Goal: Task Accomplishment & Management: Use online tool/utility

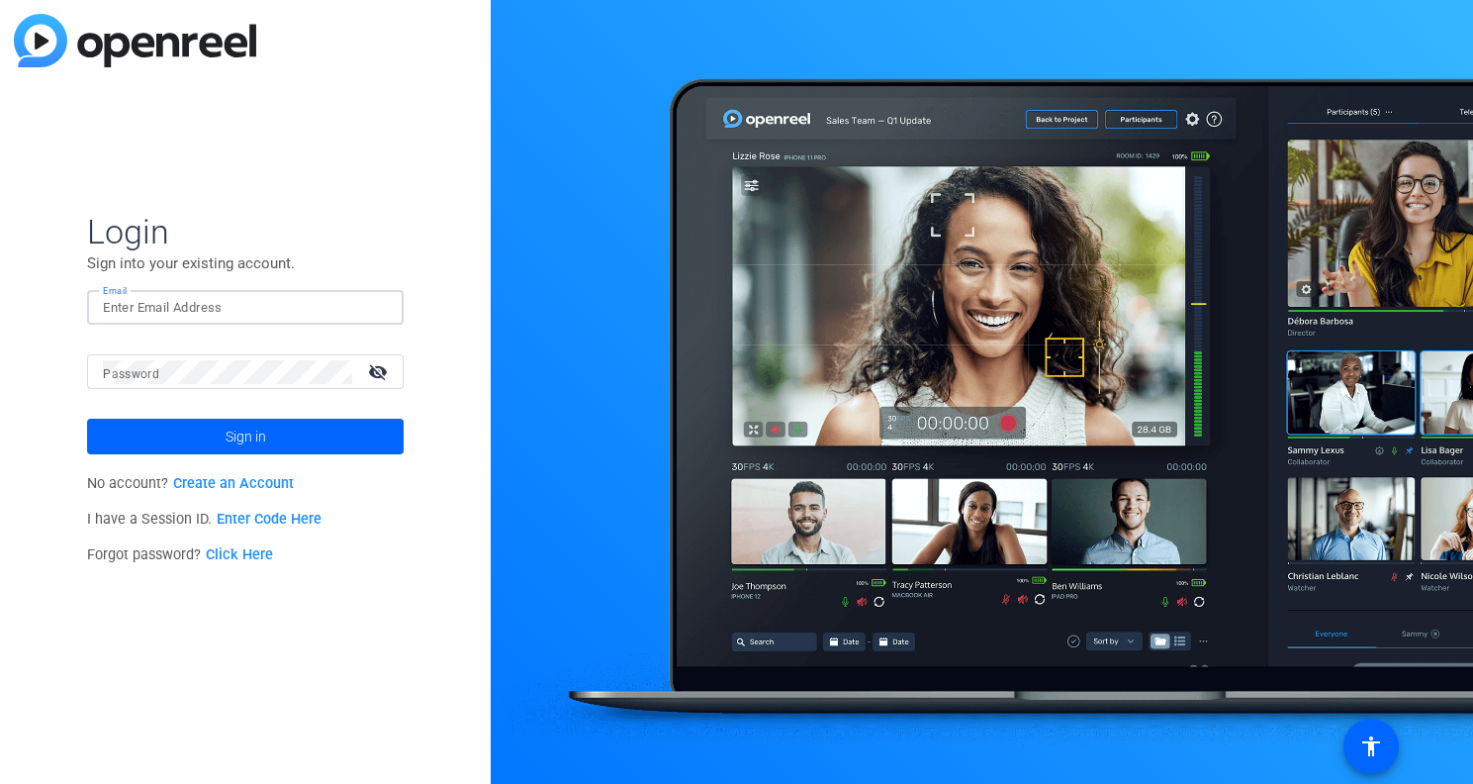
click at [188, 308] on input "Email" at bounding box center [245, 308] width 285 height 24
type input "[EMAIL_ADDRESS][DOMAIN_NAME]"
click at [87, 419] on button "Sign in" at bounding box center [245, 437] width 317 height 36
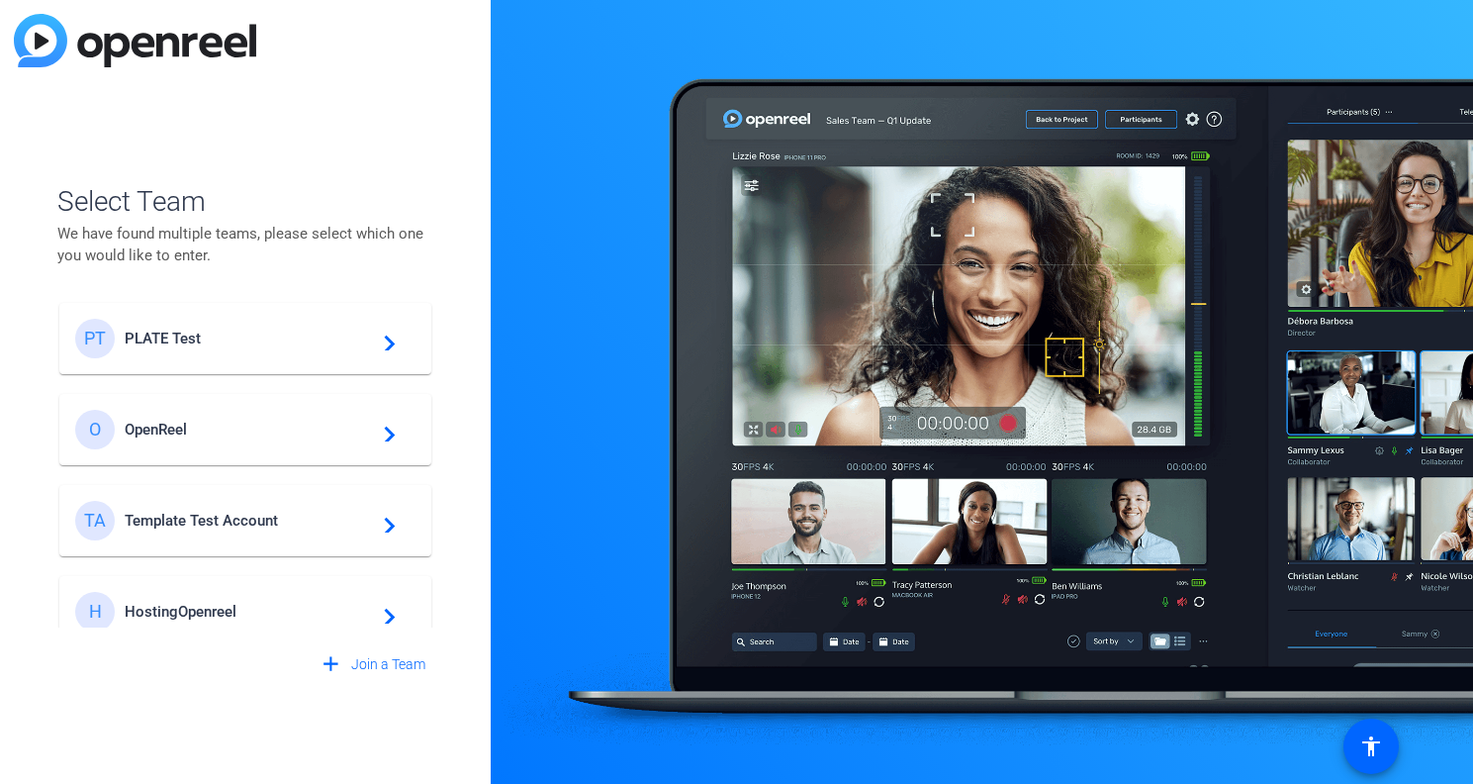
click at [162, 341] on span "PLATE Test" at bounding box center [248, 339] width 247 height 18
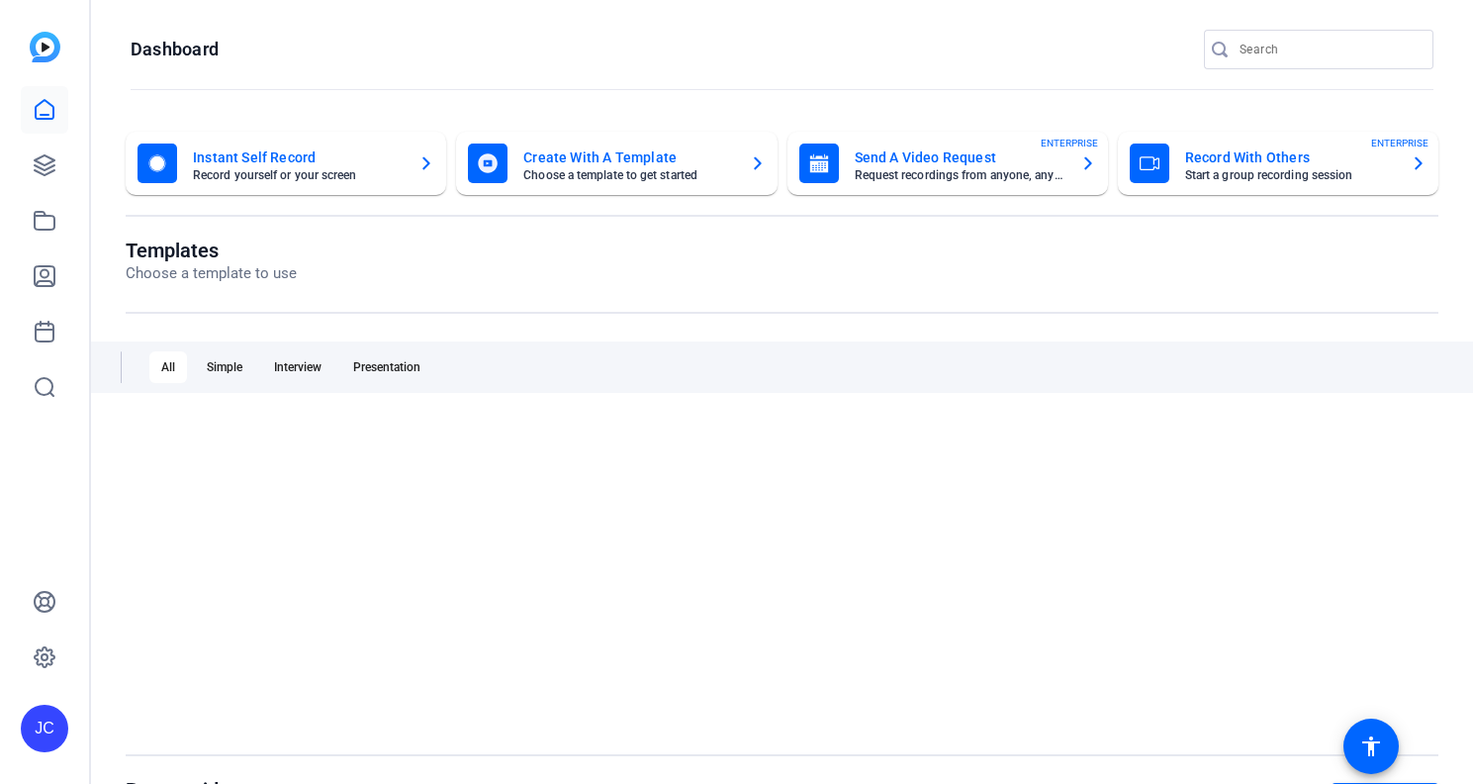
click at [418, 52] on openreel-page-title "Dashboard" at bounding box center [782, 50] width 1303 height 40
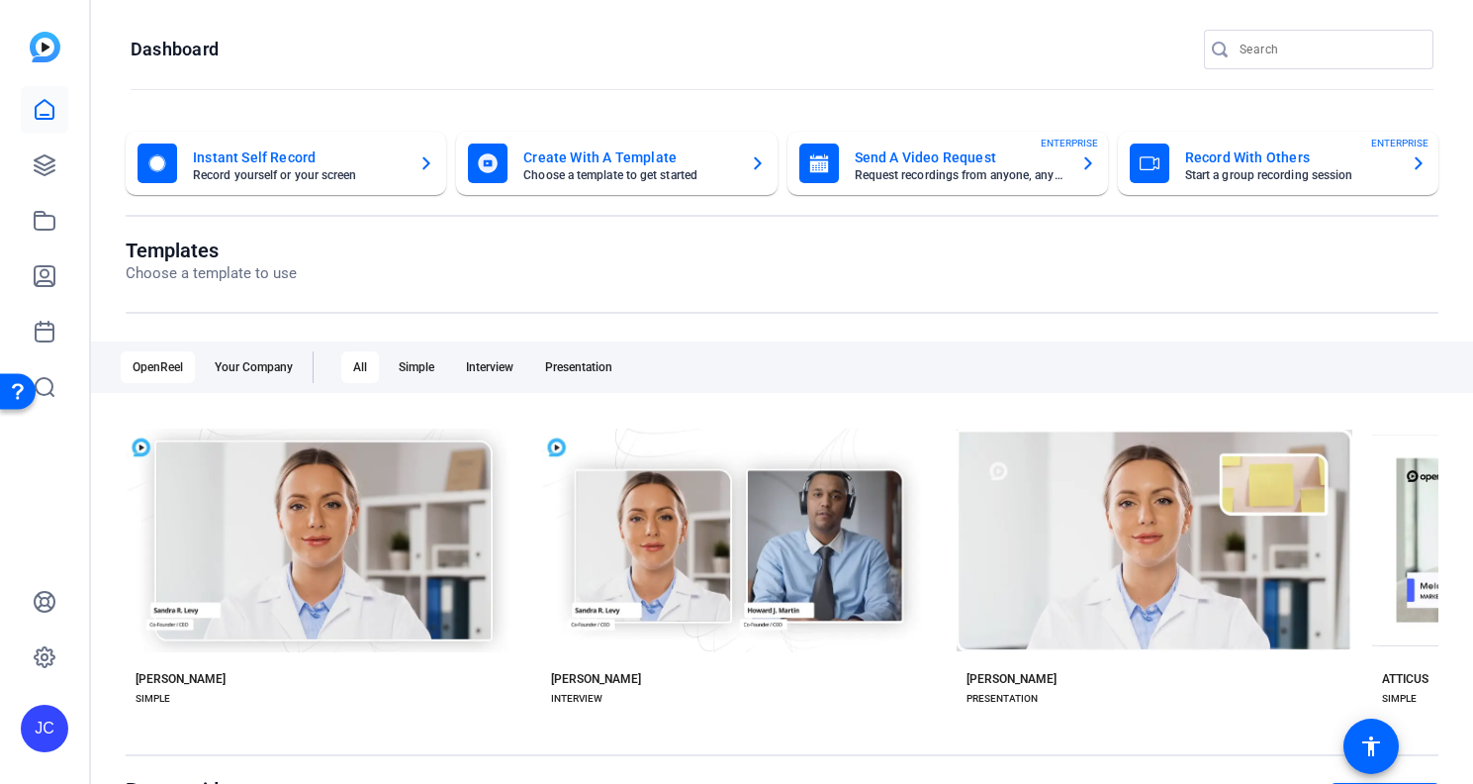
click at [304, 53] on openreel-page-title "Dashboard" at bounding box center [782, 50] width 1303 height 40
click at [49, 163] on icon at bounding box center [45, 165] width 20 height 20
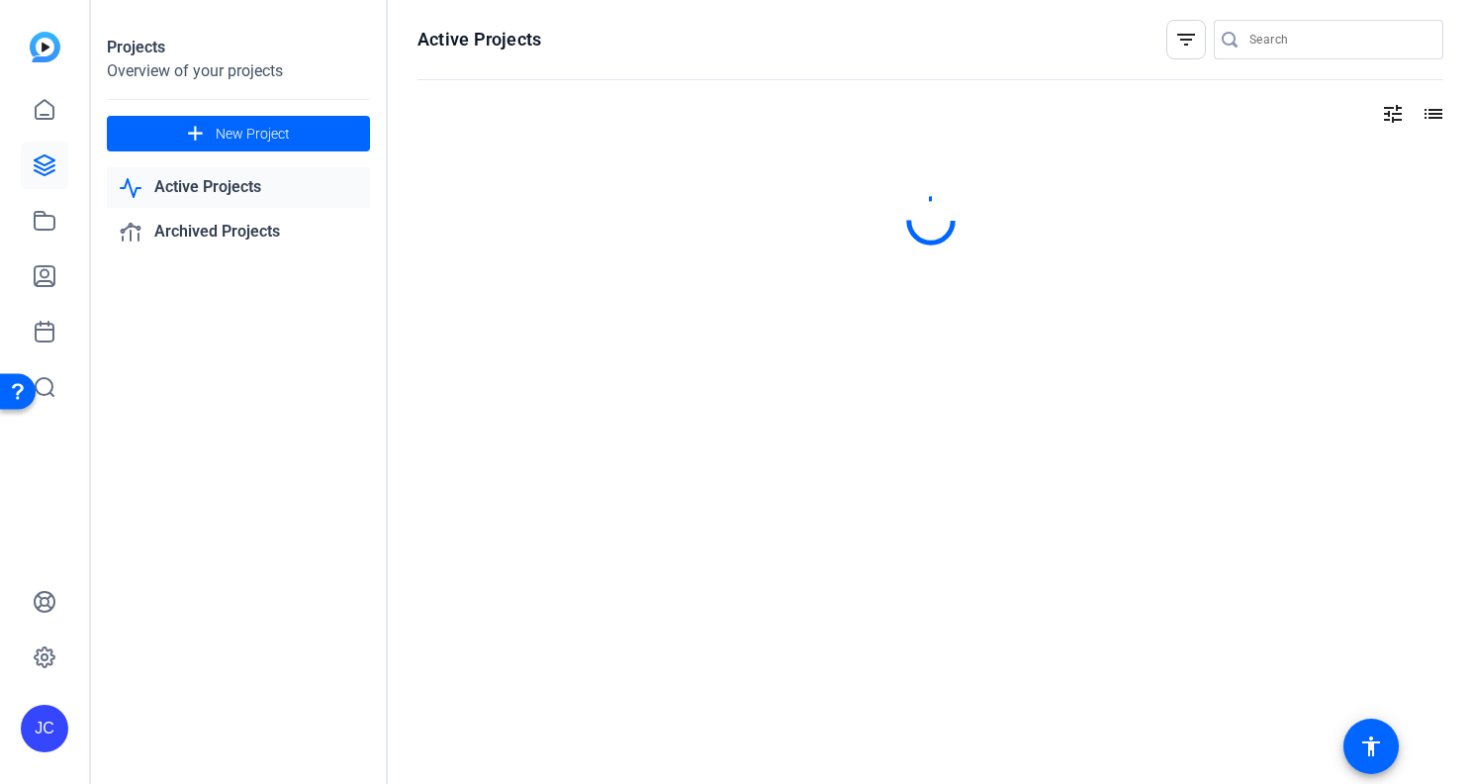
click at [610, 51] on openreel-page-title "Active Projects filter_list" at bounding box center [931, 40] width 1026 height 40
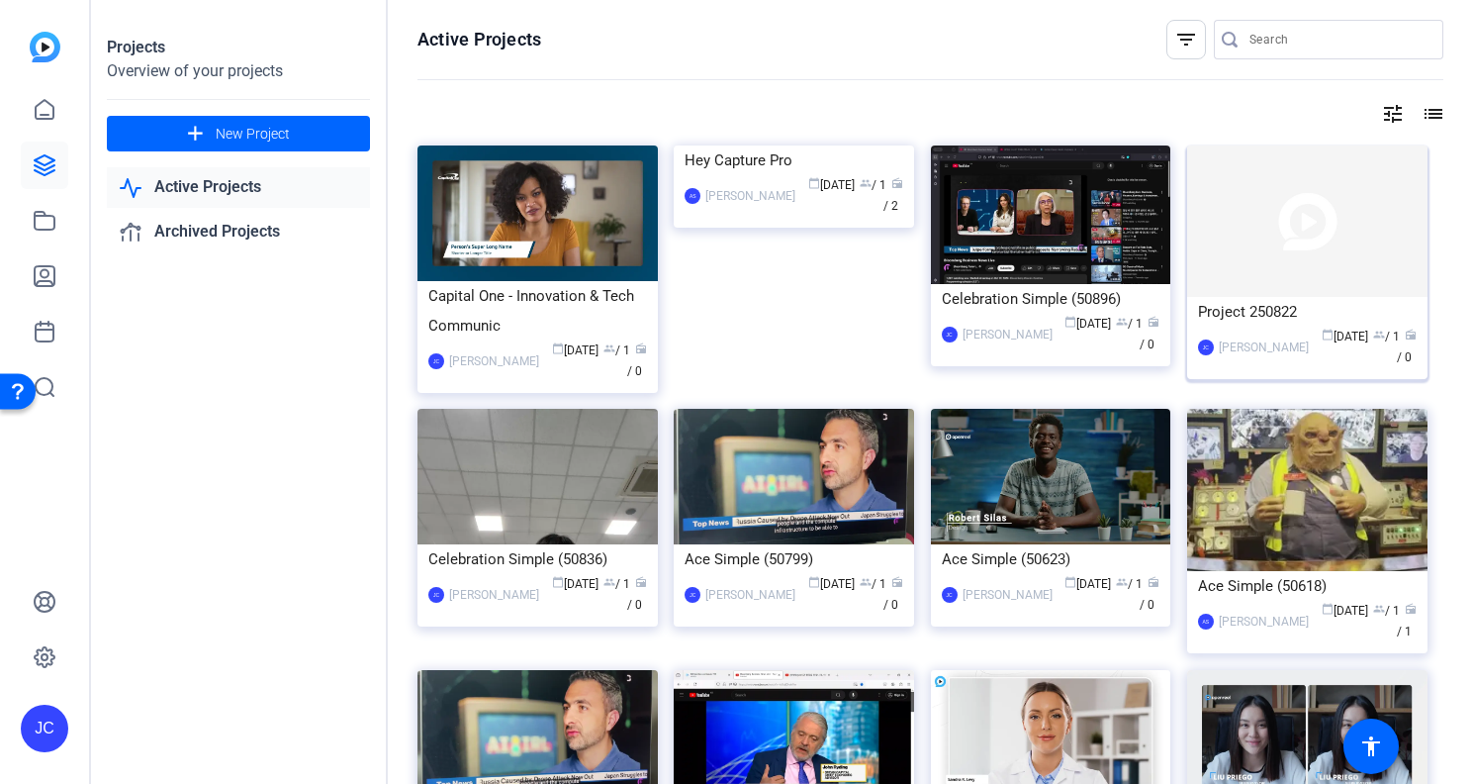
click at [1276, 223] on img at bounding box center [1307, 220] width 240 height 151
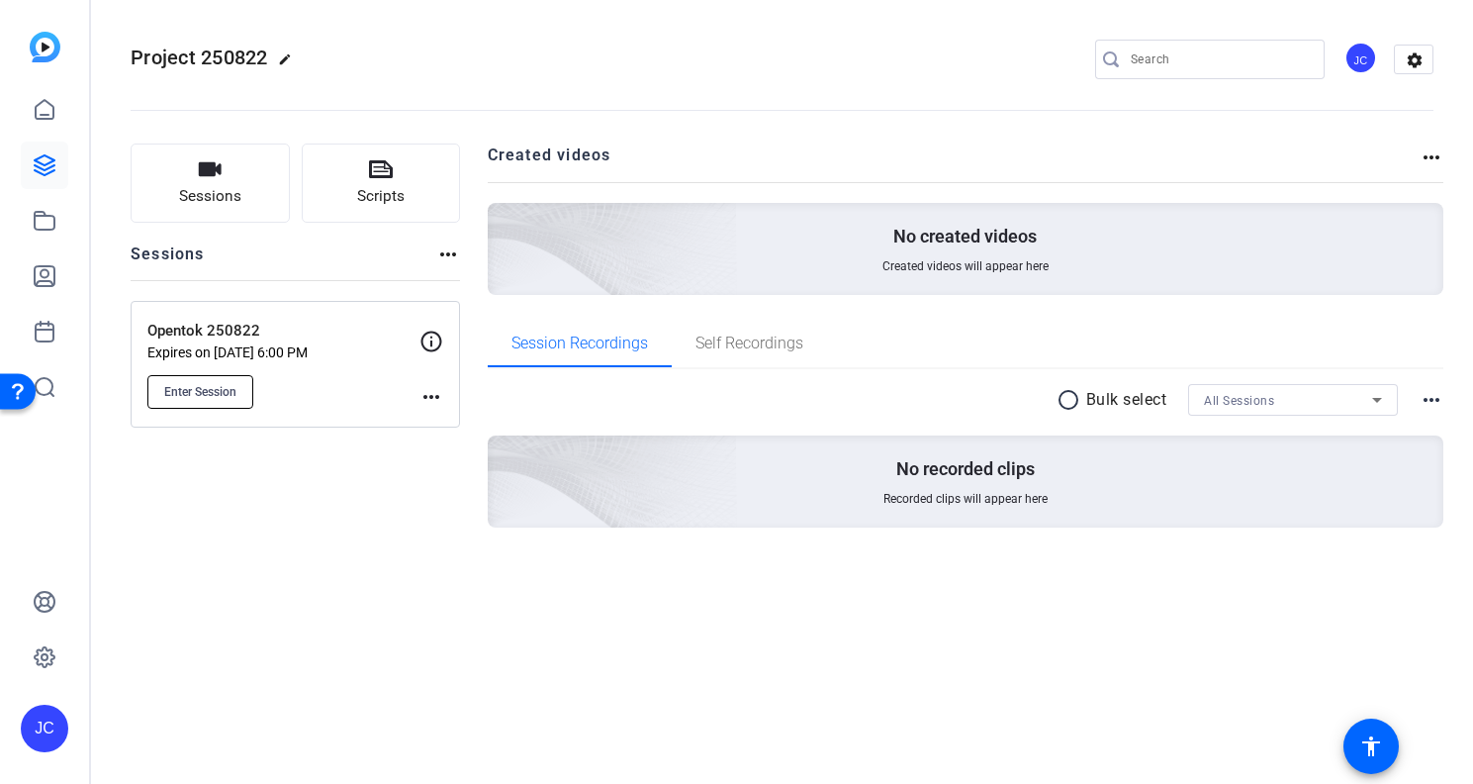
click at [224, 386] on span "Enter Session" at bounding box center [200, 392] width 72 height 16
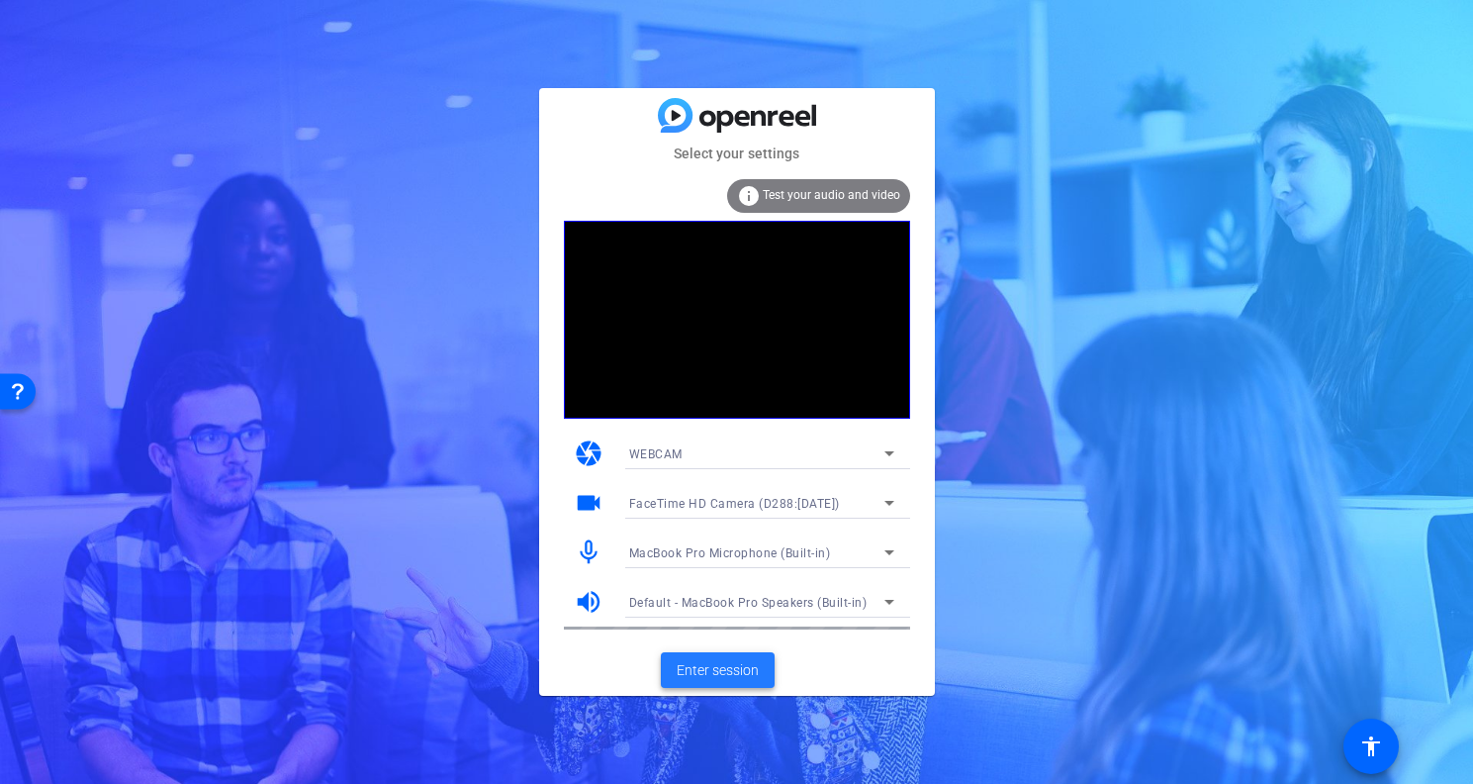
click at [722, 665] on span "Enter session" at bounding box center [718, 670] width 82 height 21
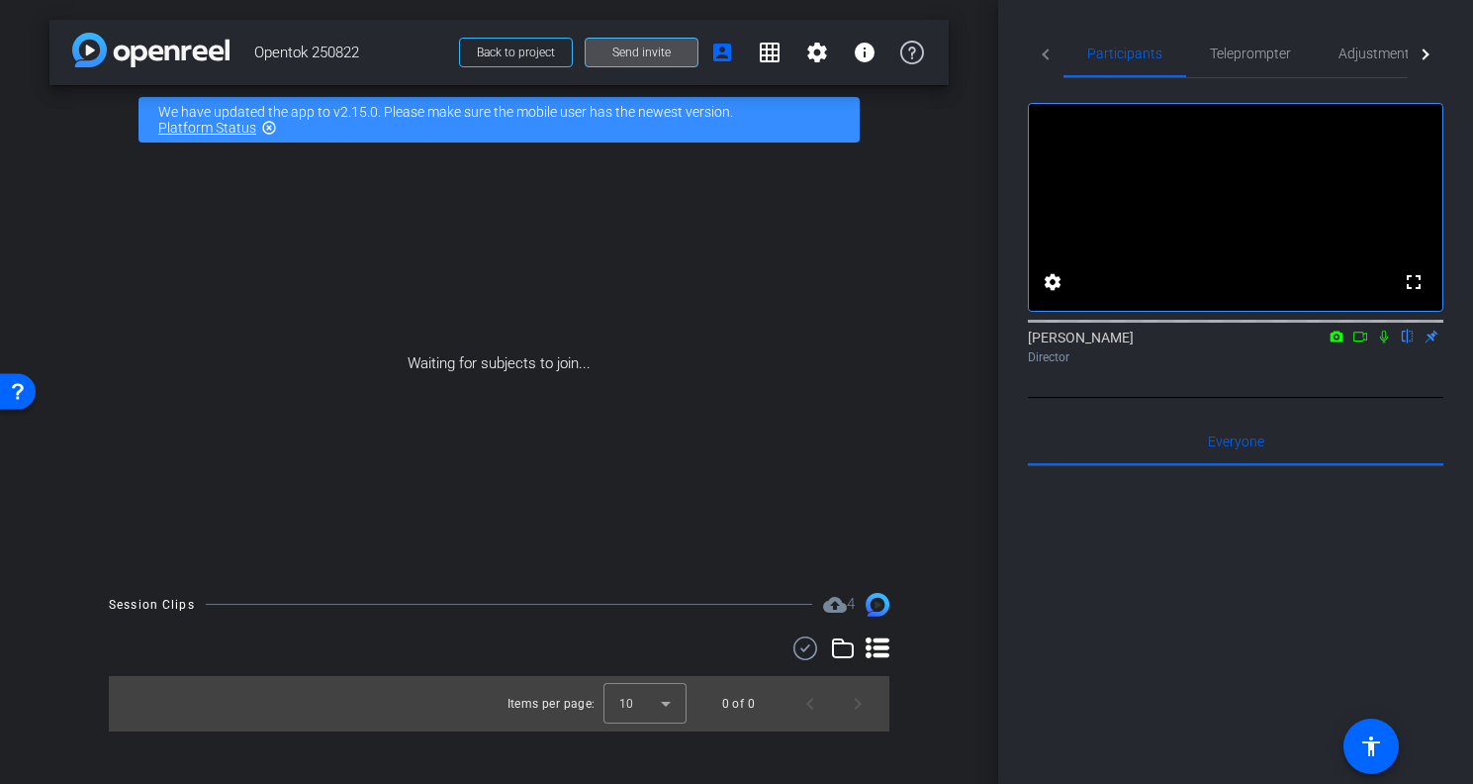
click at [650, 50] on span "Send invite" at bounding box center [642, 53] width 58 height 16
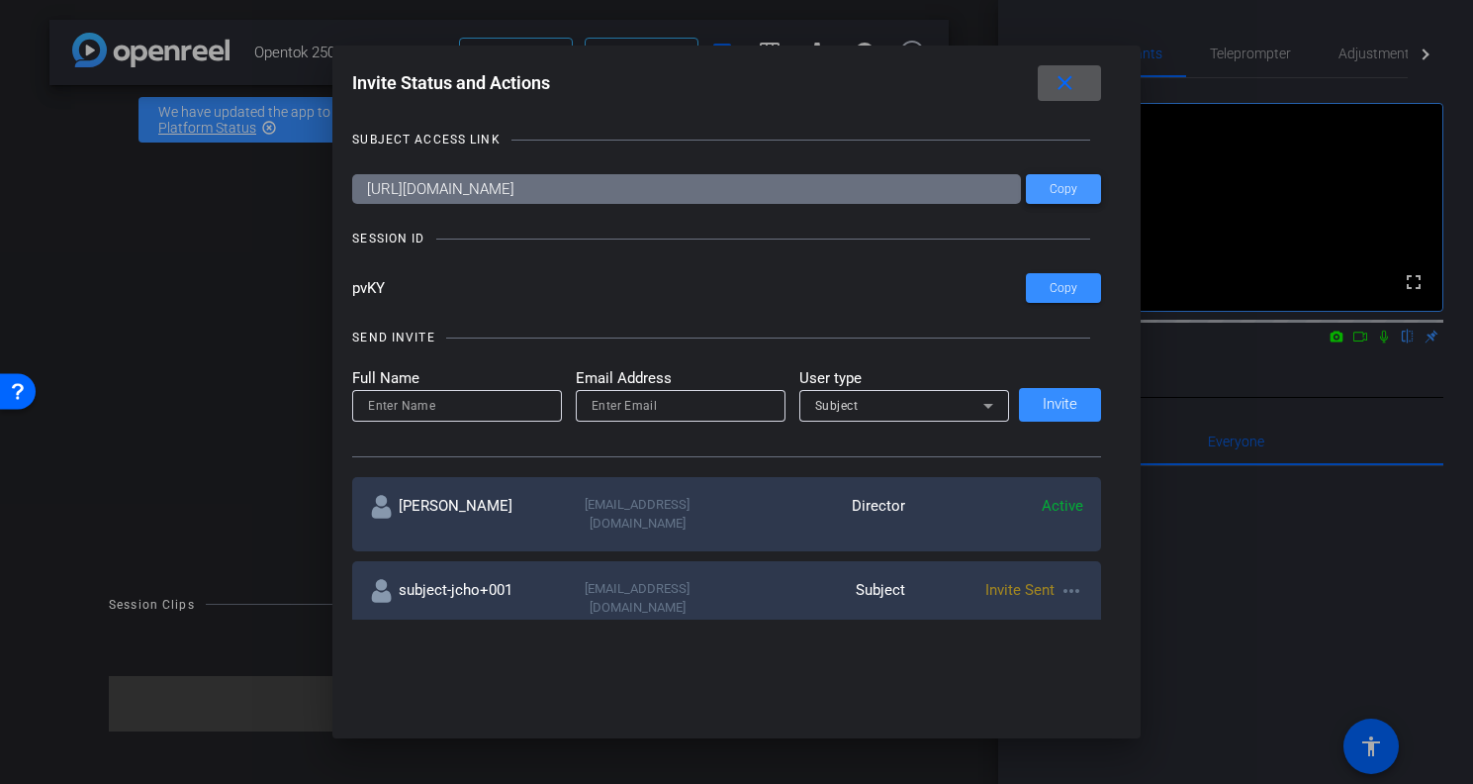
click at [1065, 192] on span "Copy" at bounding box center [1064, 189] width 28 height 15
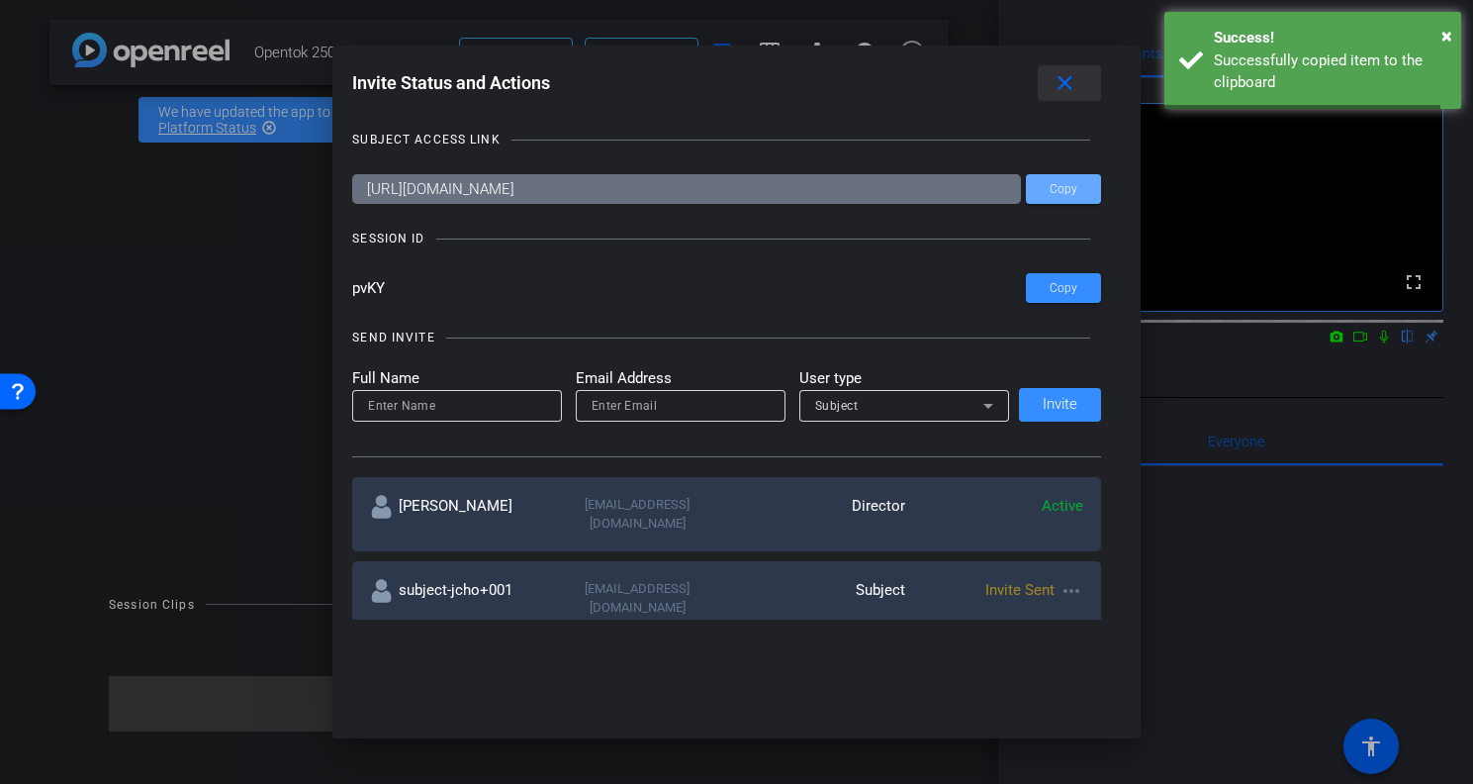
click at [0, 0] on span at bounding box center [0, 0] width 0 height 0
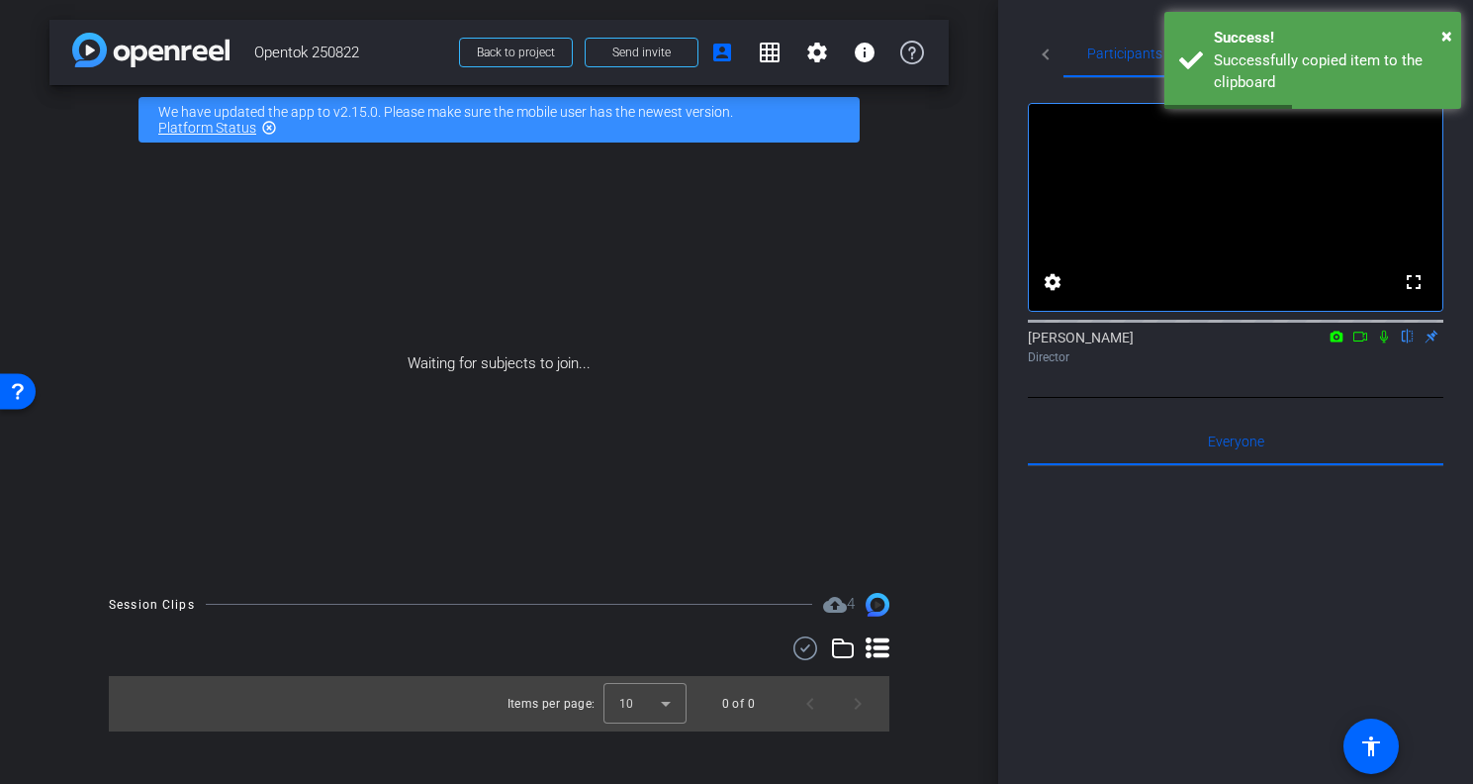
click at [1380, 343] on icon at bounding box center [1384, 337] width 16 height 14
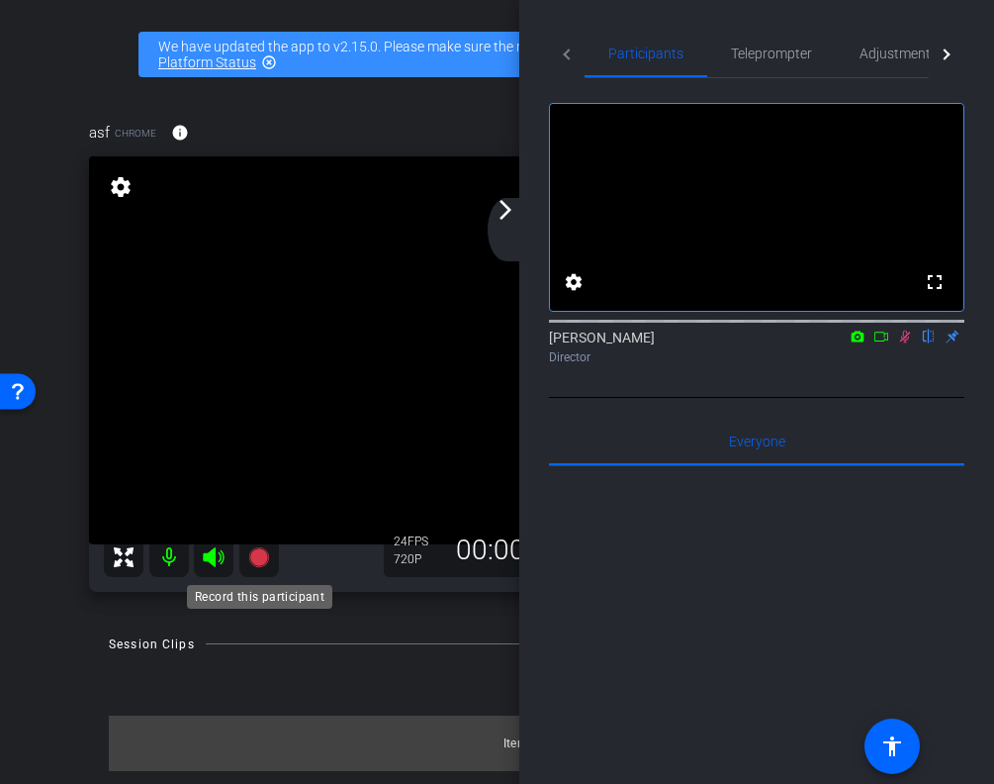
click at [259, 559] on icon at bounding box center [258, 557] width 20 height 20
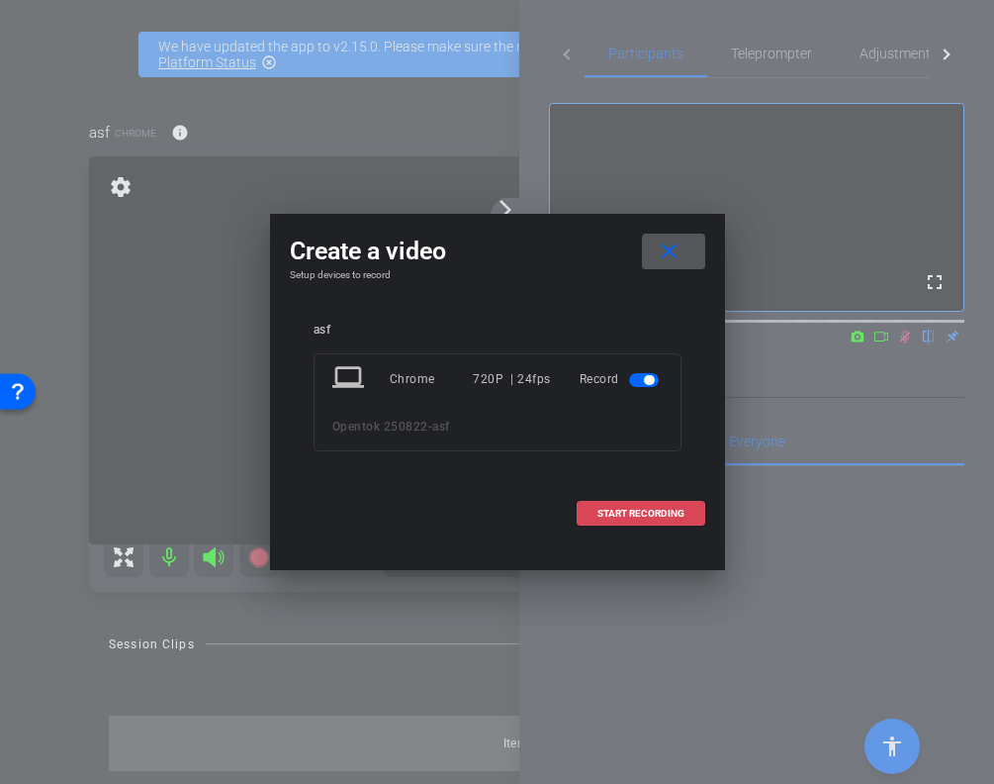
click at [631, 514] on span "START RECORDING" at bounding box center [641, 514] width 87 height 10
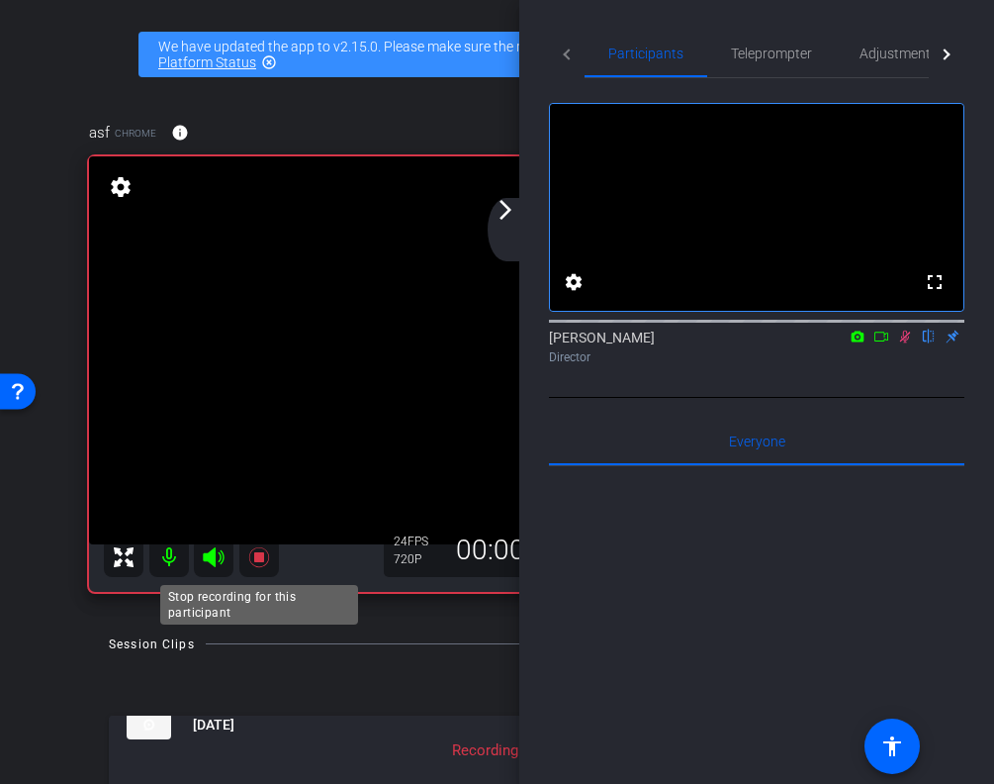
click at [262, 556] on icon at bounding box center [258, 557] width 20 height 20
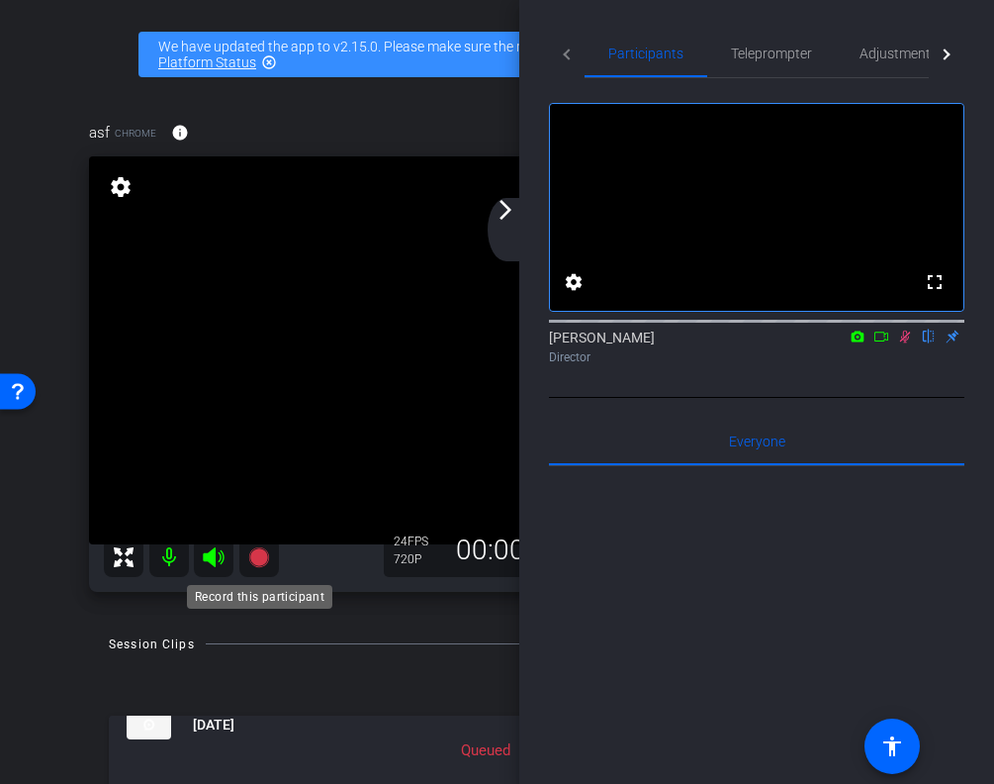
click at [262, 555] on icon at bounding box center [258, 557] width 20 height 20
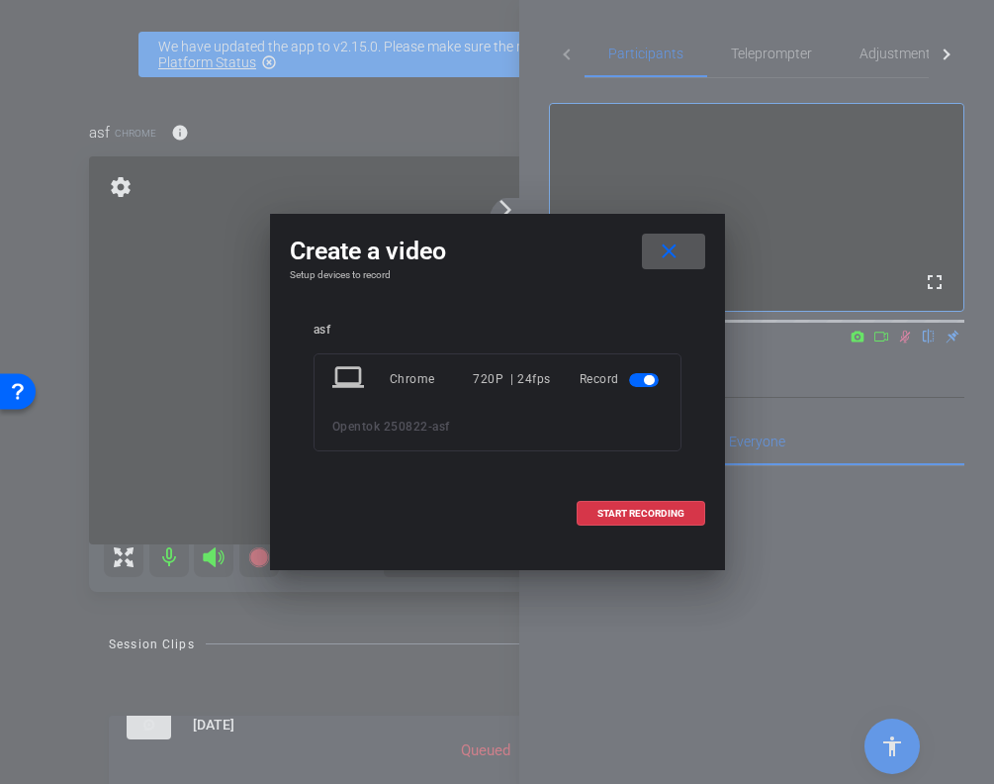
click at [660, 254] on mat-icon "close" at bounding box center [669, 251] width 25 height 25
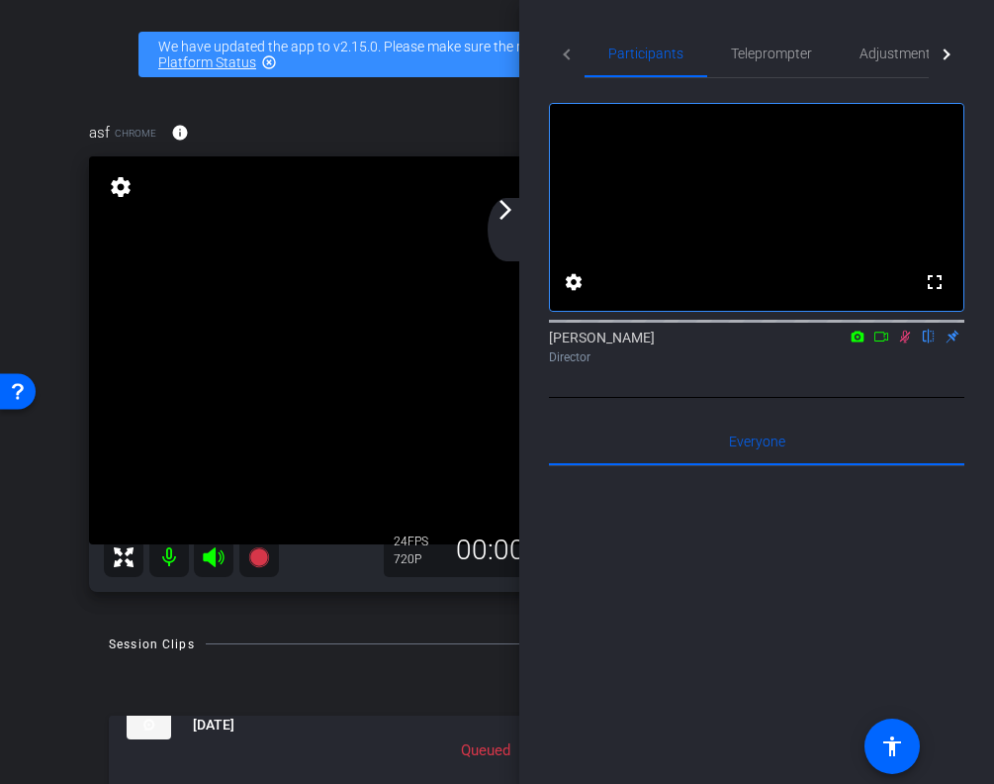
click at [500, 189] on video at bounding box center [476, 350] width 775 height 388
click at [503, 205] on mat-icon "arrow_forward_ios" at bounding box center [506, 210] width 24 height 24
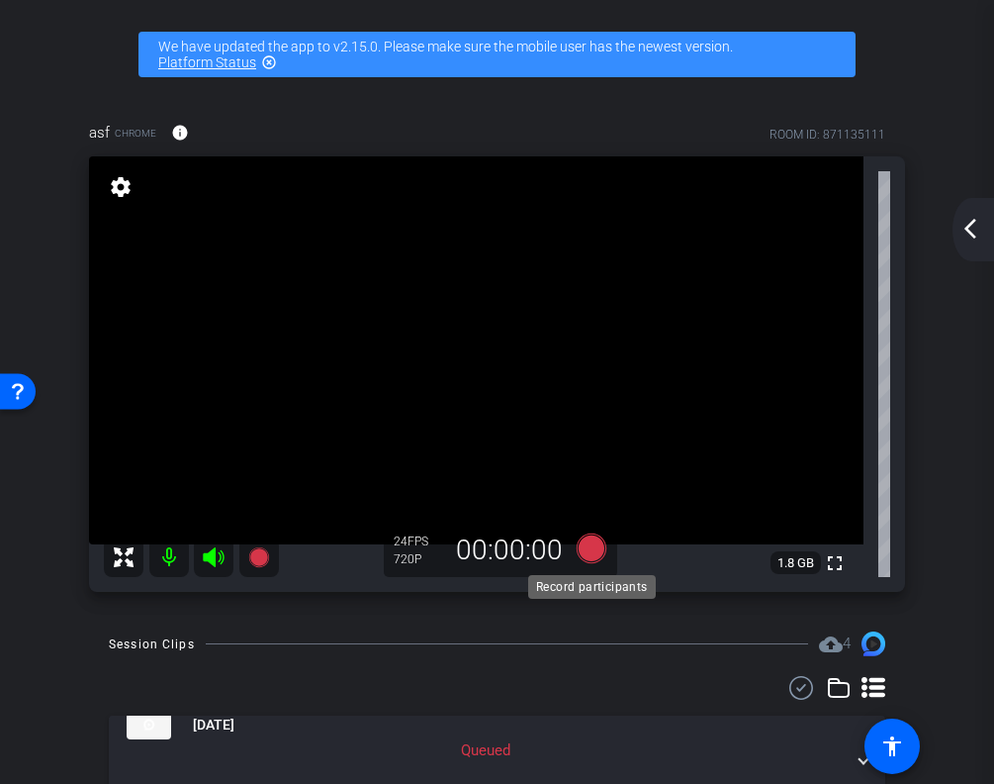
click at [598, 545] on icon at bounding box center [591, 548] width 30 height 30
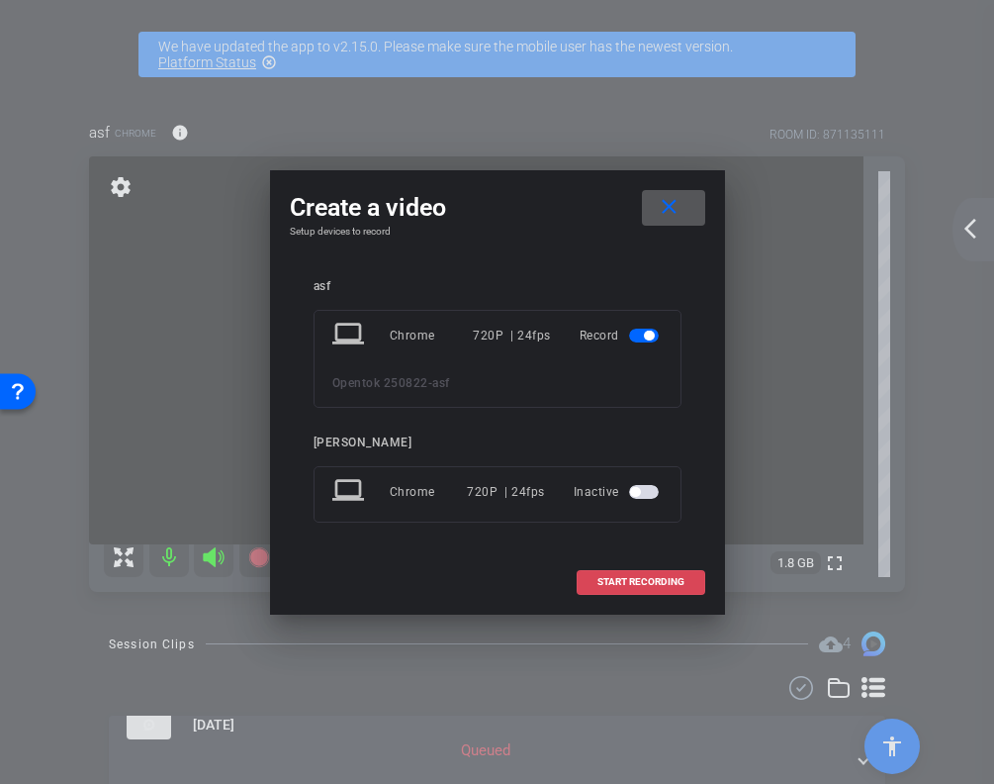
click at [628, 560] on span at bounding box center [641, 581] width 127 height 47
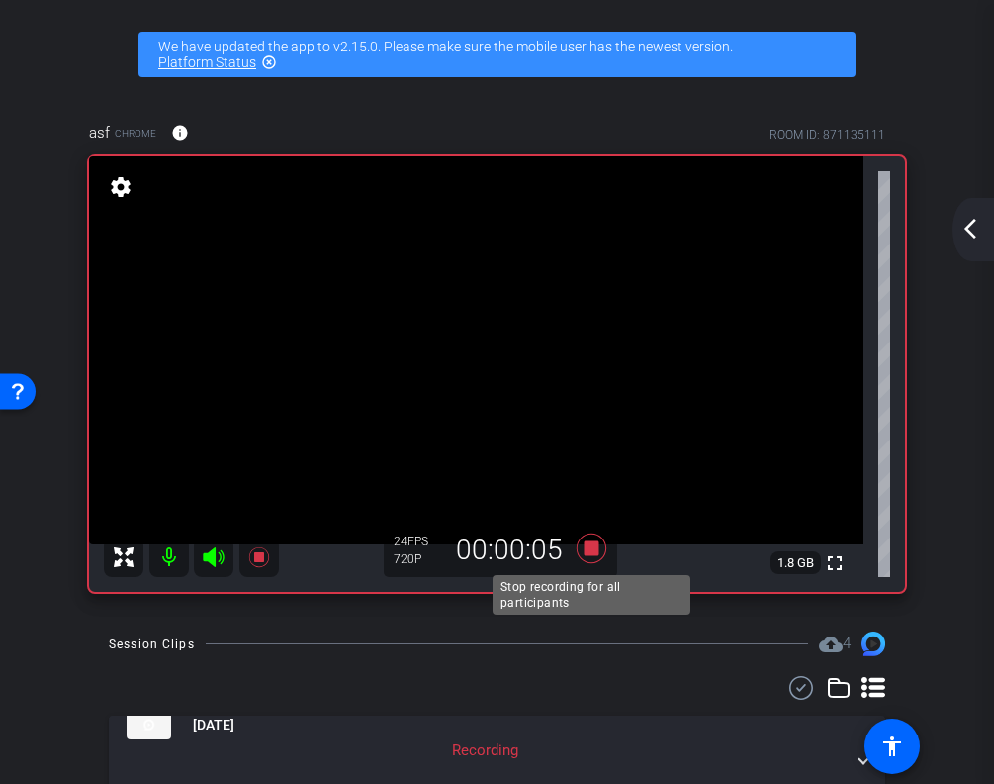
click at [594, 559] on icon at bounding box center [591, 548] width 47 height 36
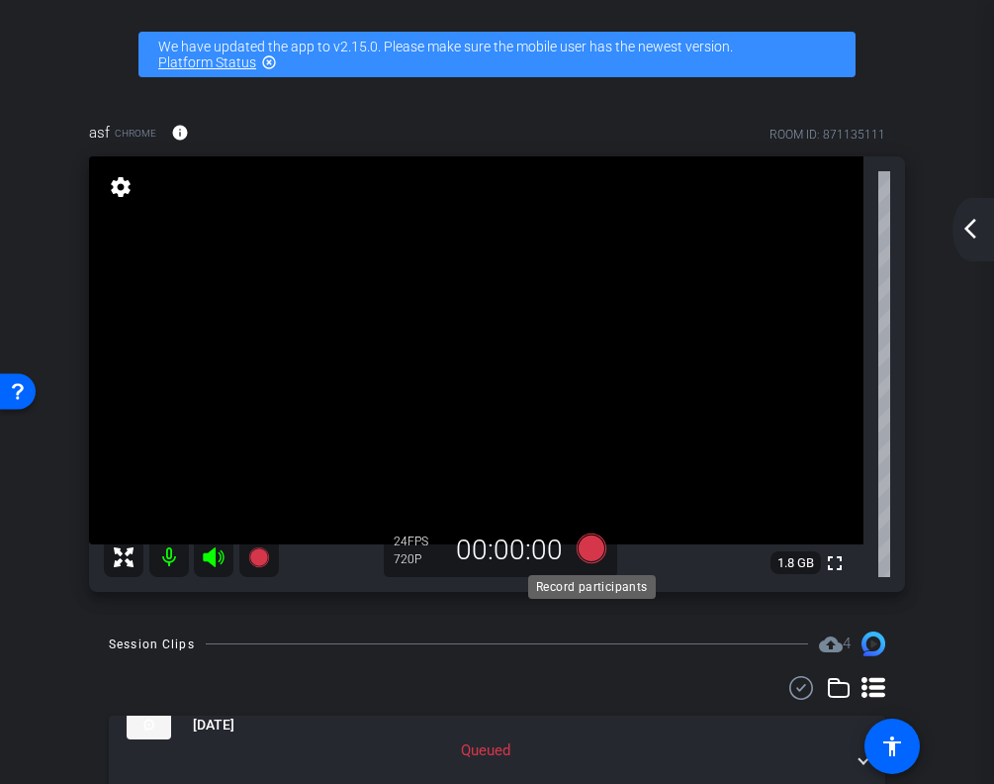
click at [589, 554] on icon at bounding box center [591, 548] width 30 height 30
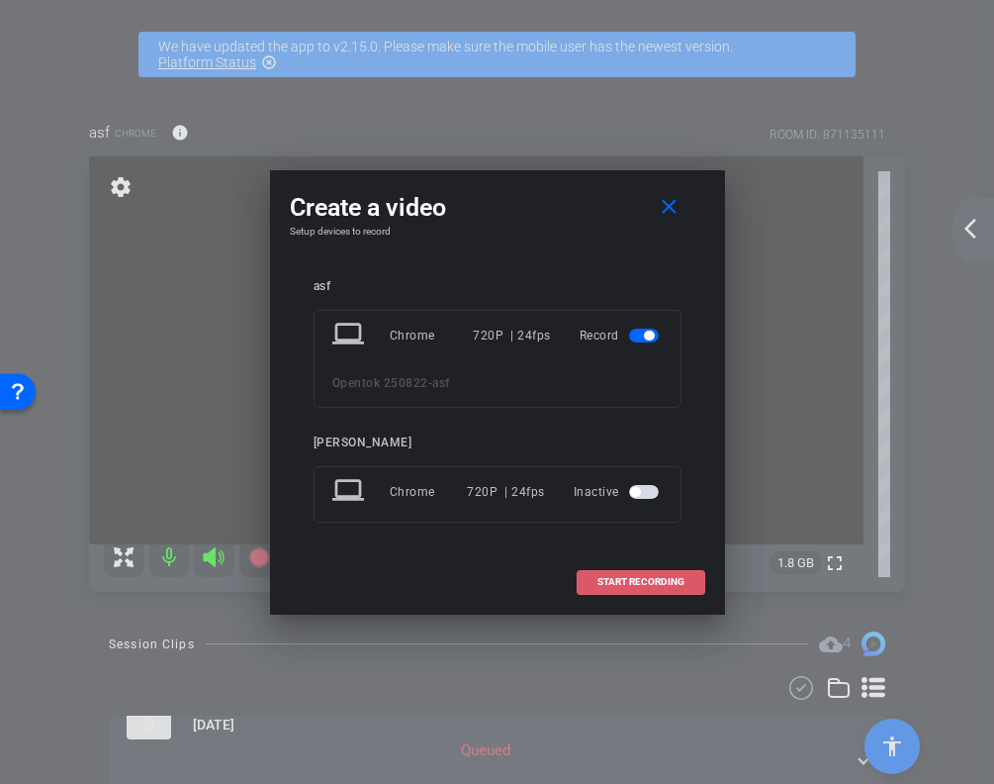
click at [630, 582] on span "START RECORDING" at bounding box center [641, 582] width 87 height 10
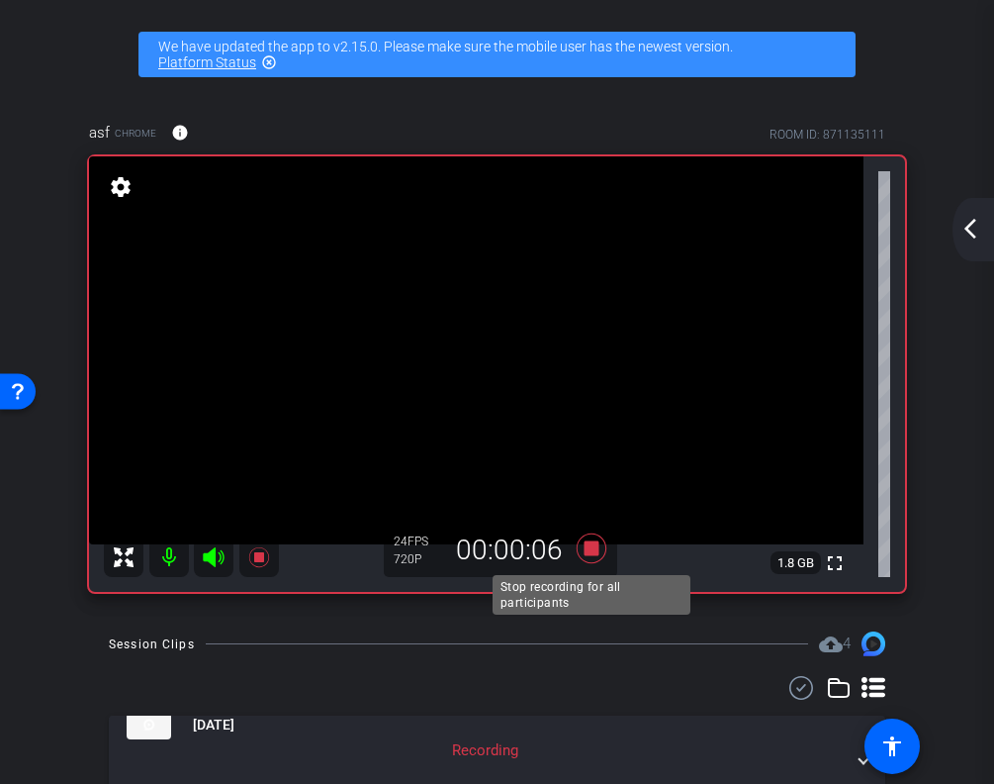
click at [599, 553] on icon at bounding box center [591, 548] width 47 height 36
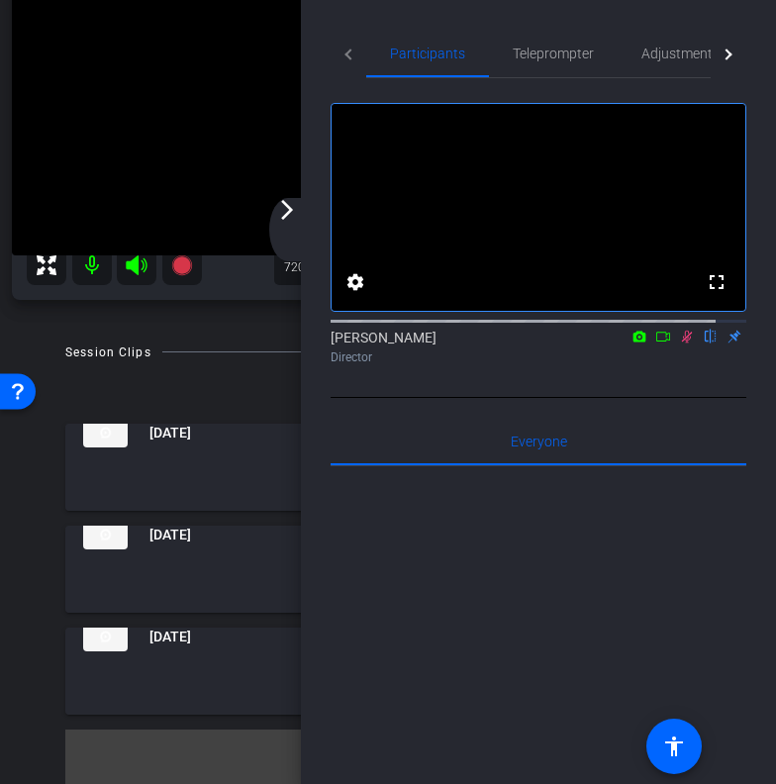
scroll to position [256, 0]
click at [290, 211] on mat-icon "arrow_forward_ios" at bounding box center [287, 210] width 24 height 24
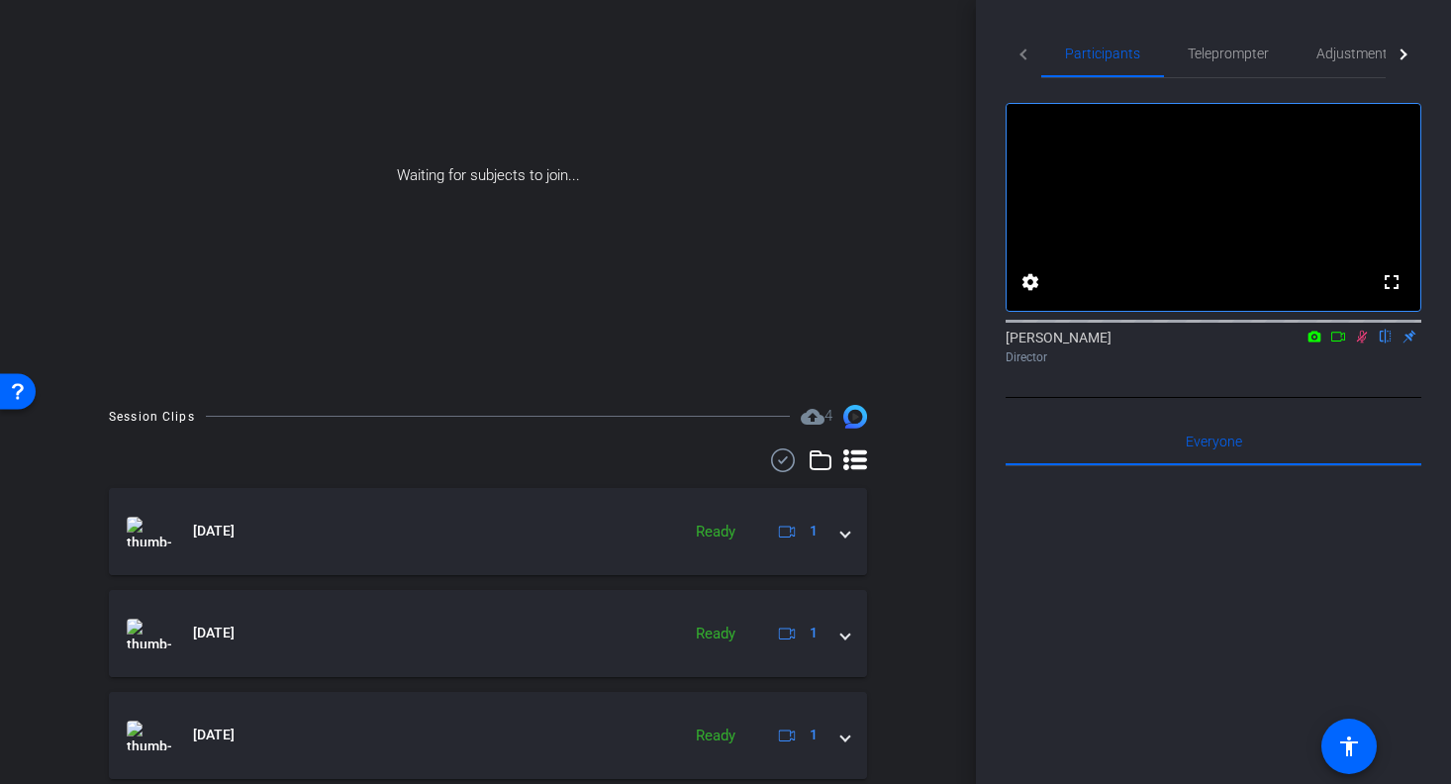
scroll to position [253, 0]
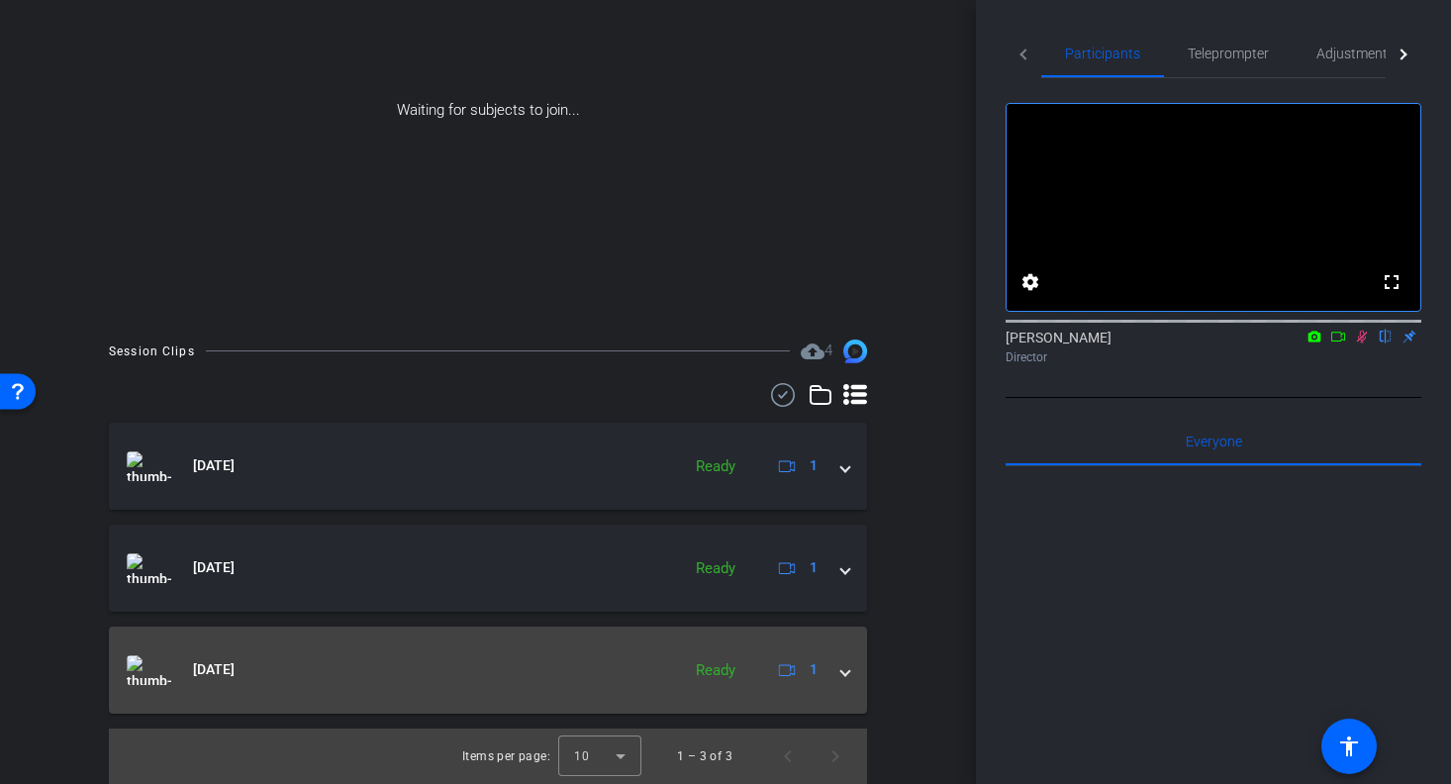
click at [845, 667] on span at bounding box center [845, 669] width 8 height 21
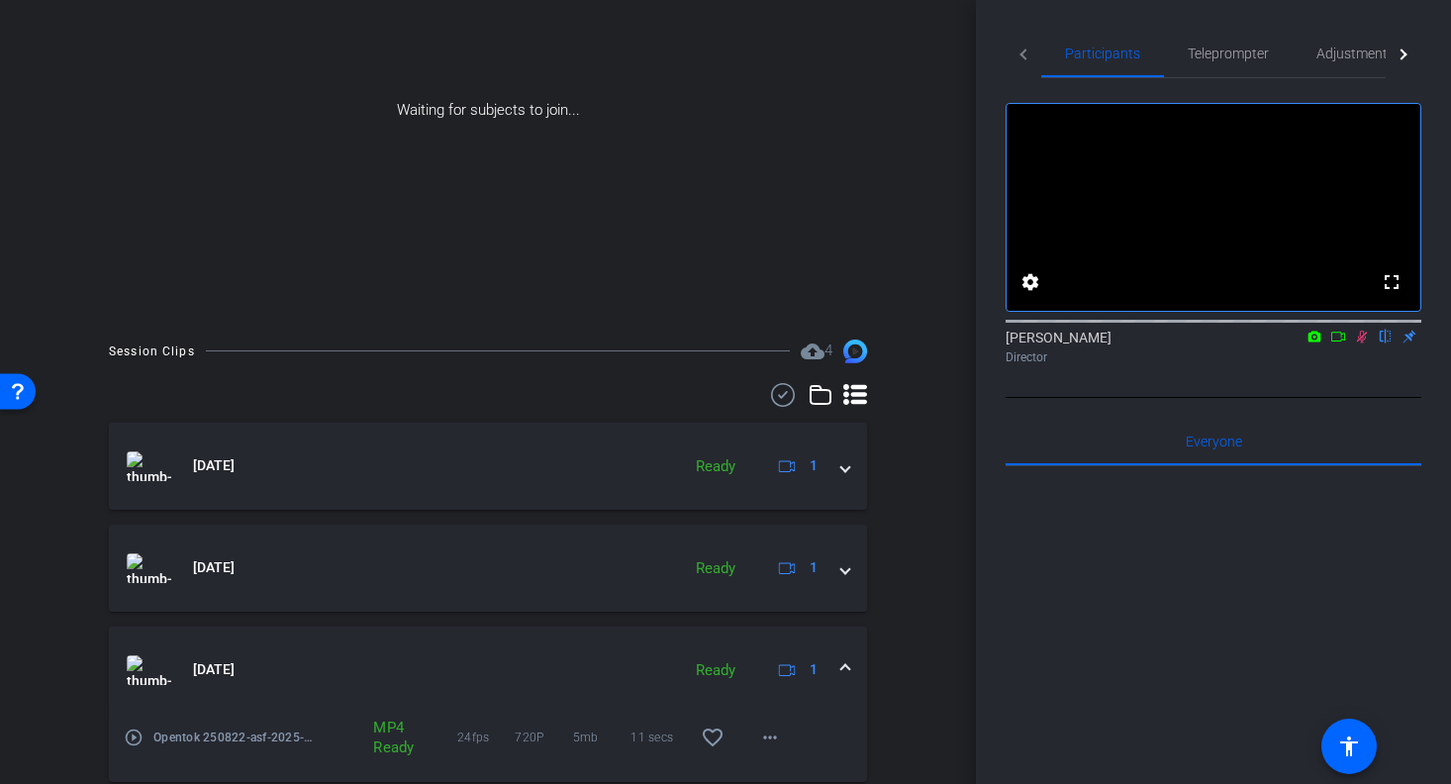
scroll to position [322, 0]
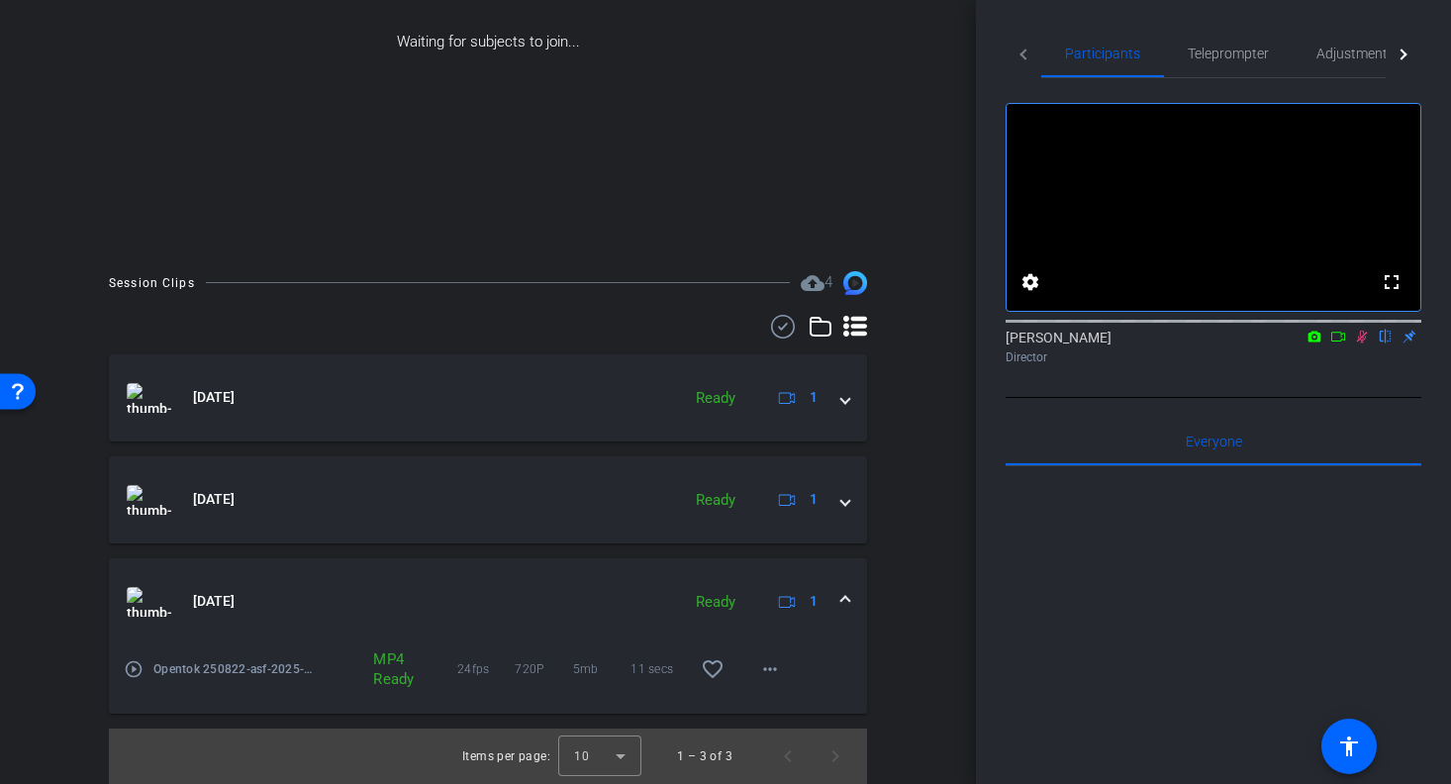
click at [134, 672] on mat-icon "play_circle_outline" at bounding box center [134, 669] width 20 height 20
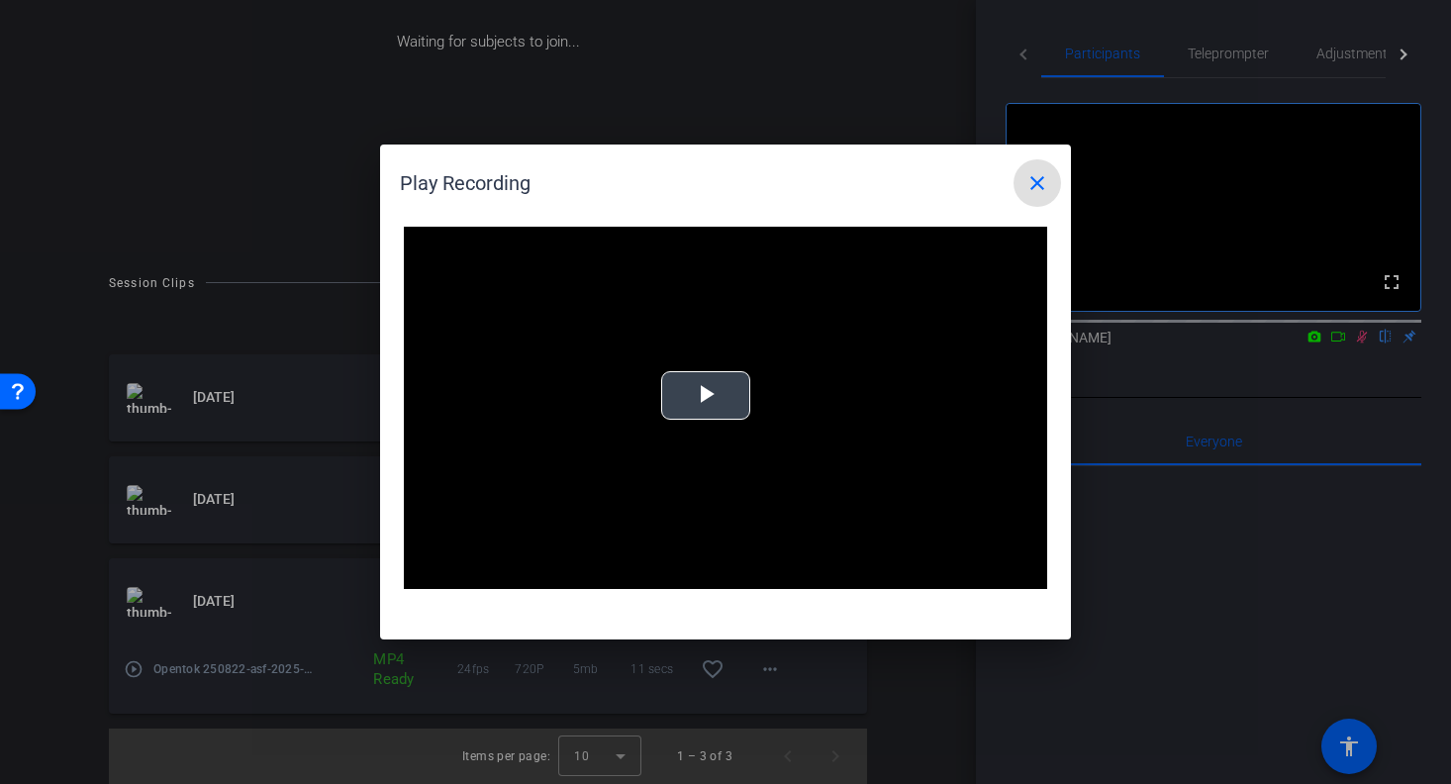
click at [706, 396] on span "Video Player" at bounding box center [706, 396] width 0 height 0
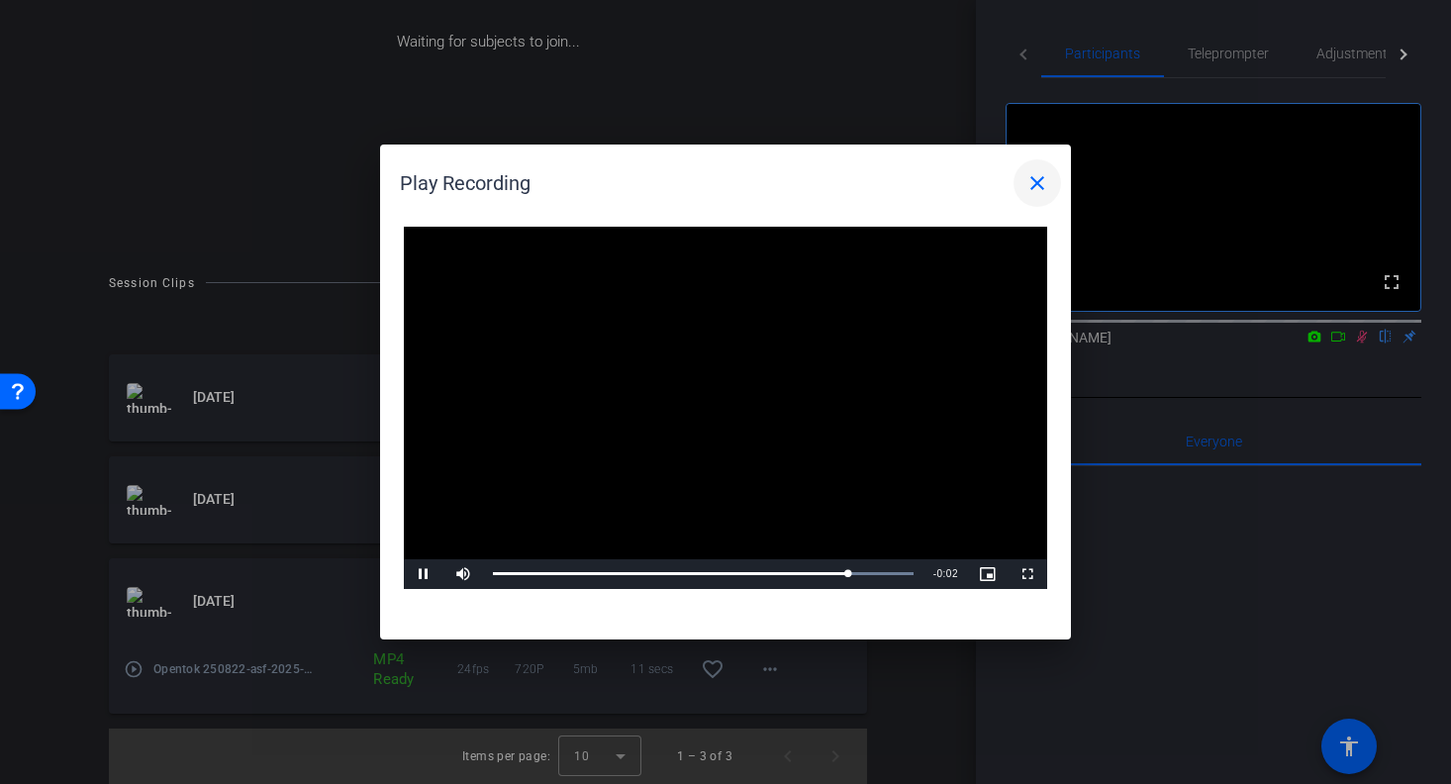
click at [1030, 183] on mat-icon "close" at bounding box center [1037, 183] width 24 height 24
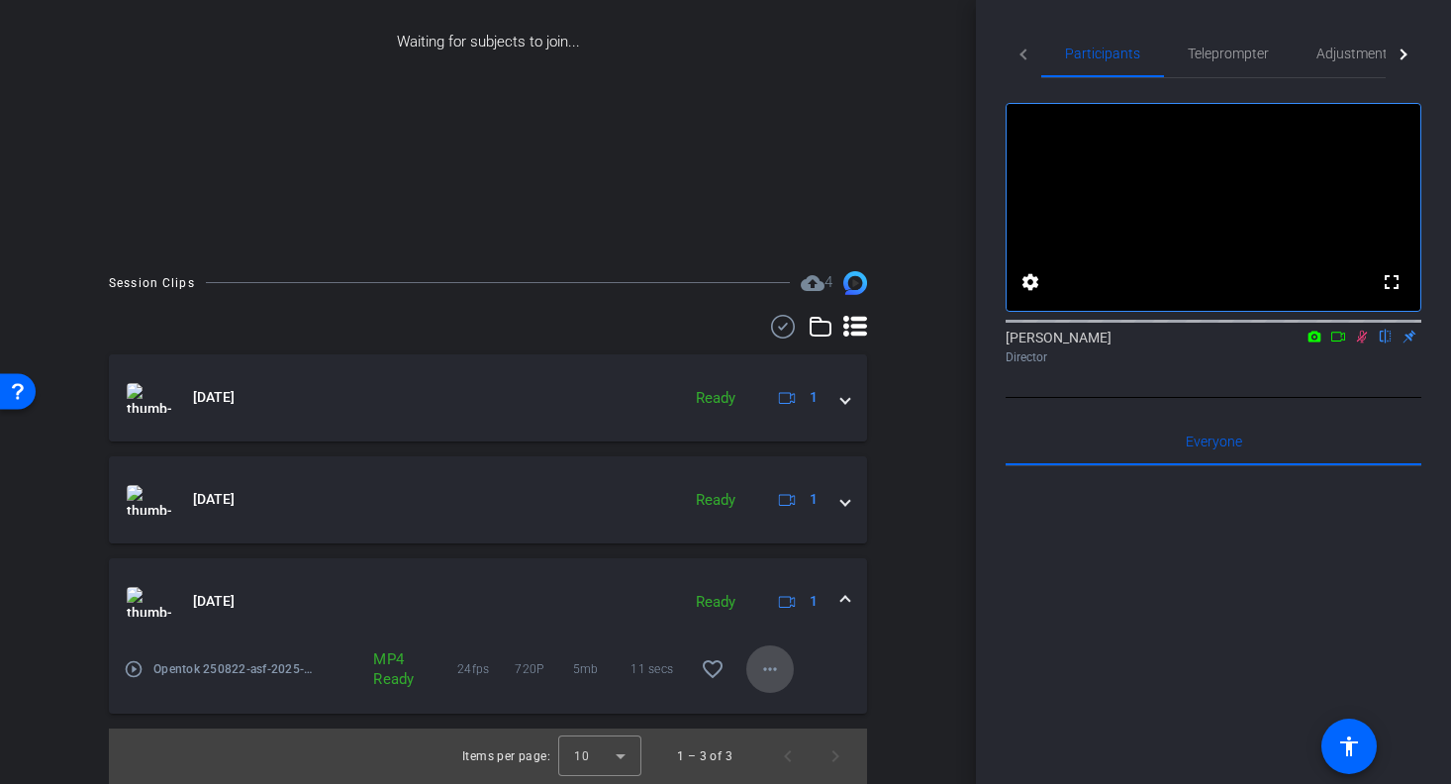
click at [768, 673] on mat-icon "more_horiz" at bounding box center [770, 669] width 24 height 24
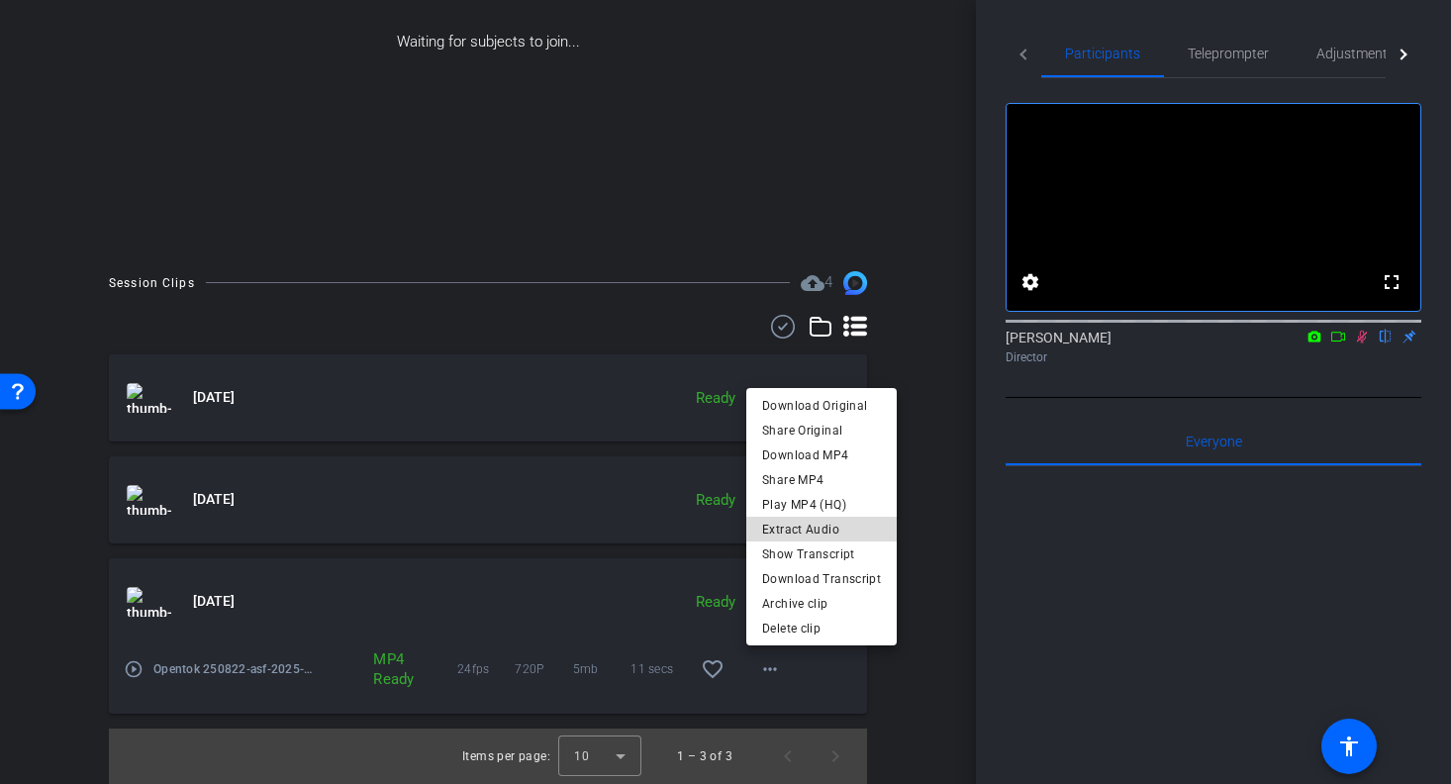
click at [822, 539] on span "Extract Audio" at bounding box center [821, 530] width 119 height 24
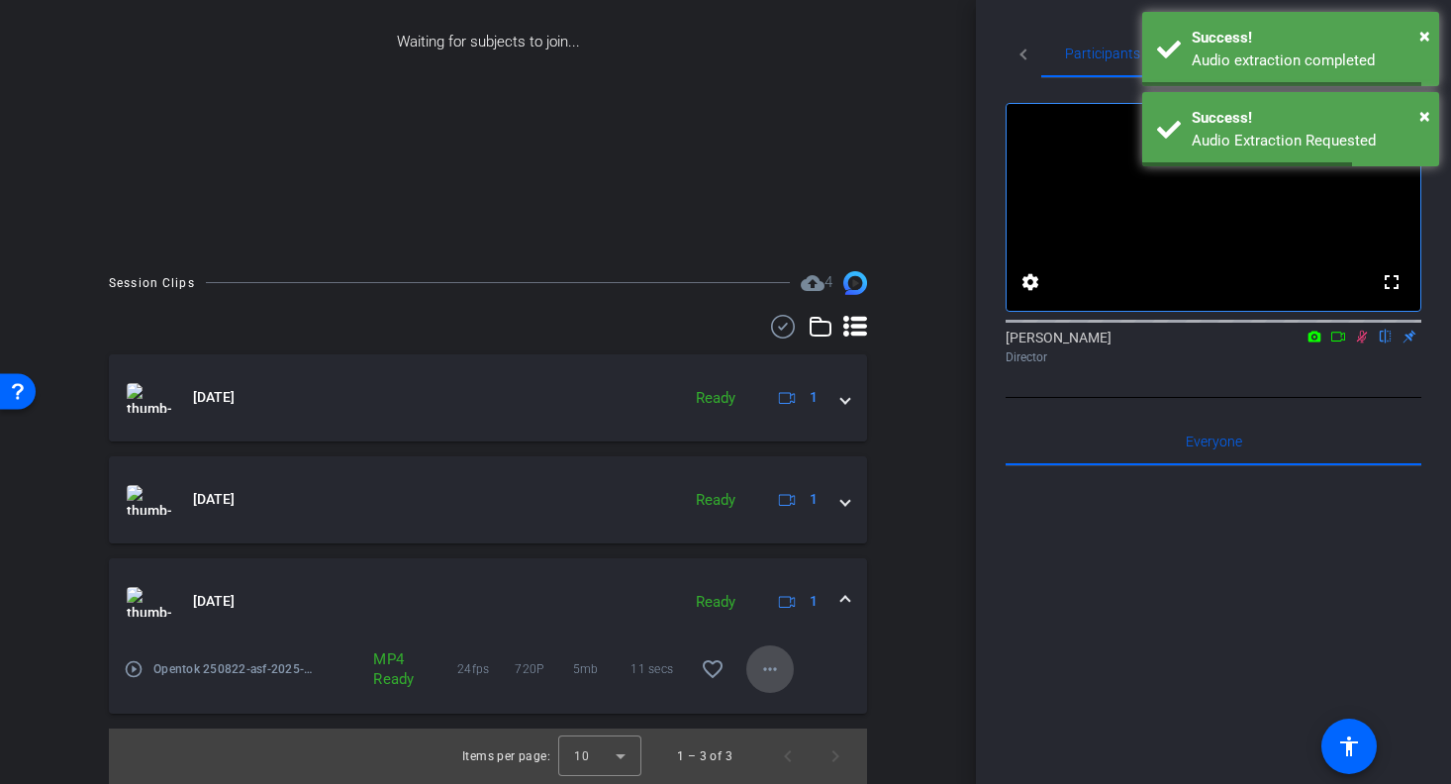
click at [777, 672] on mat-icon "more_horiz" at bounding box center [770, 669] width 24 height 24
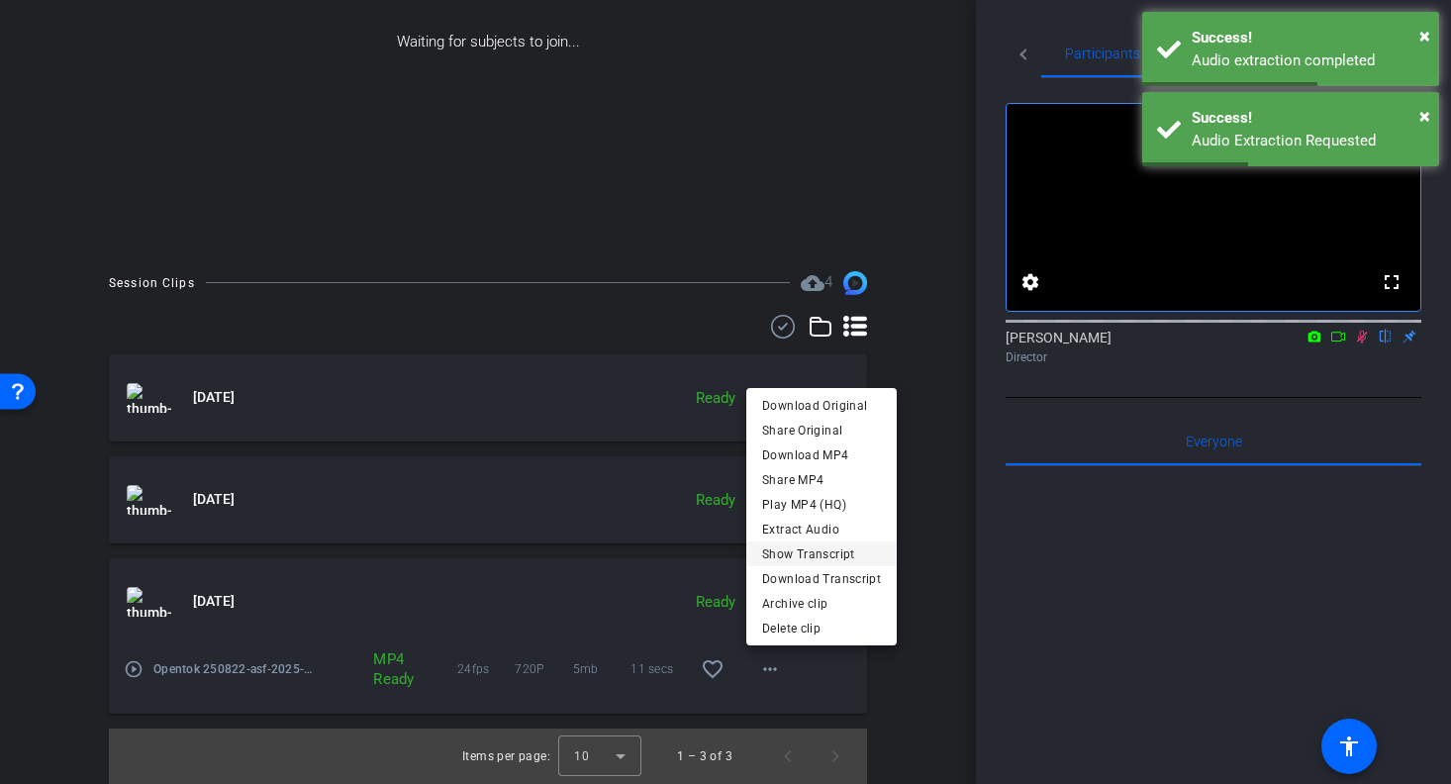
drag, startPoint x: 831, startPoint y: 537, endPoint x: 831, endPoint y: 558, distance: 20.8
click at [831, 559] on div "Download Original Share Original Download MP4 Share MP4 Play MP4 (HQ) Extract A…" at bounding box center [821, 492] width 150 height 198
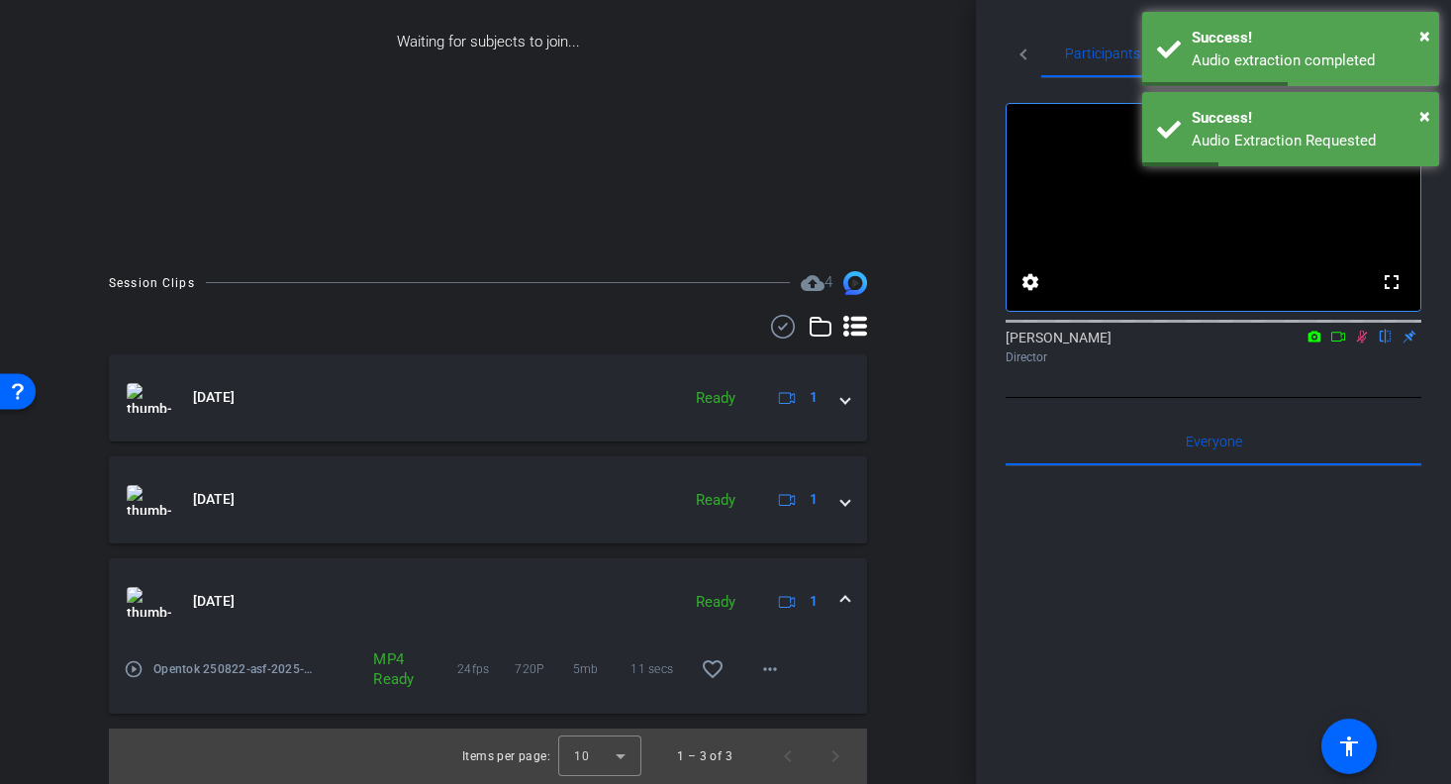
click at [831, 558] on mat-expansion-panel-header "[DATE] Ready 1" at bounding box center [488, 601] width 758 height 87
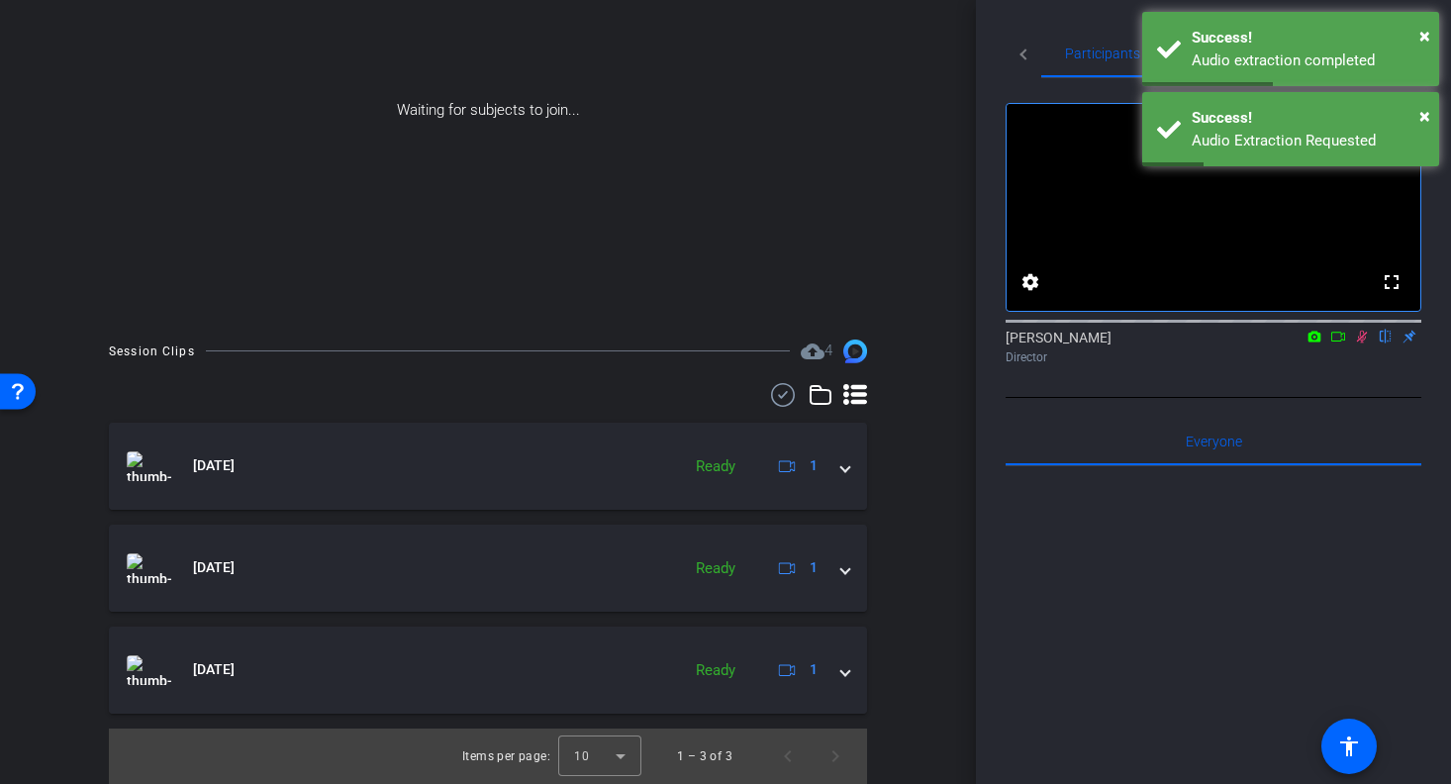
scroll to position [253, 0]
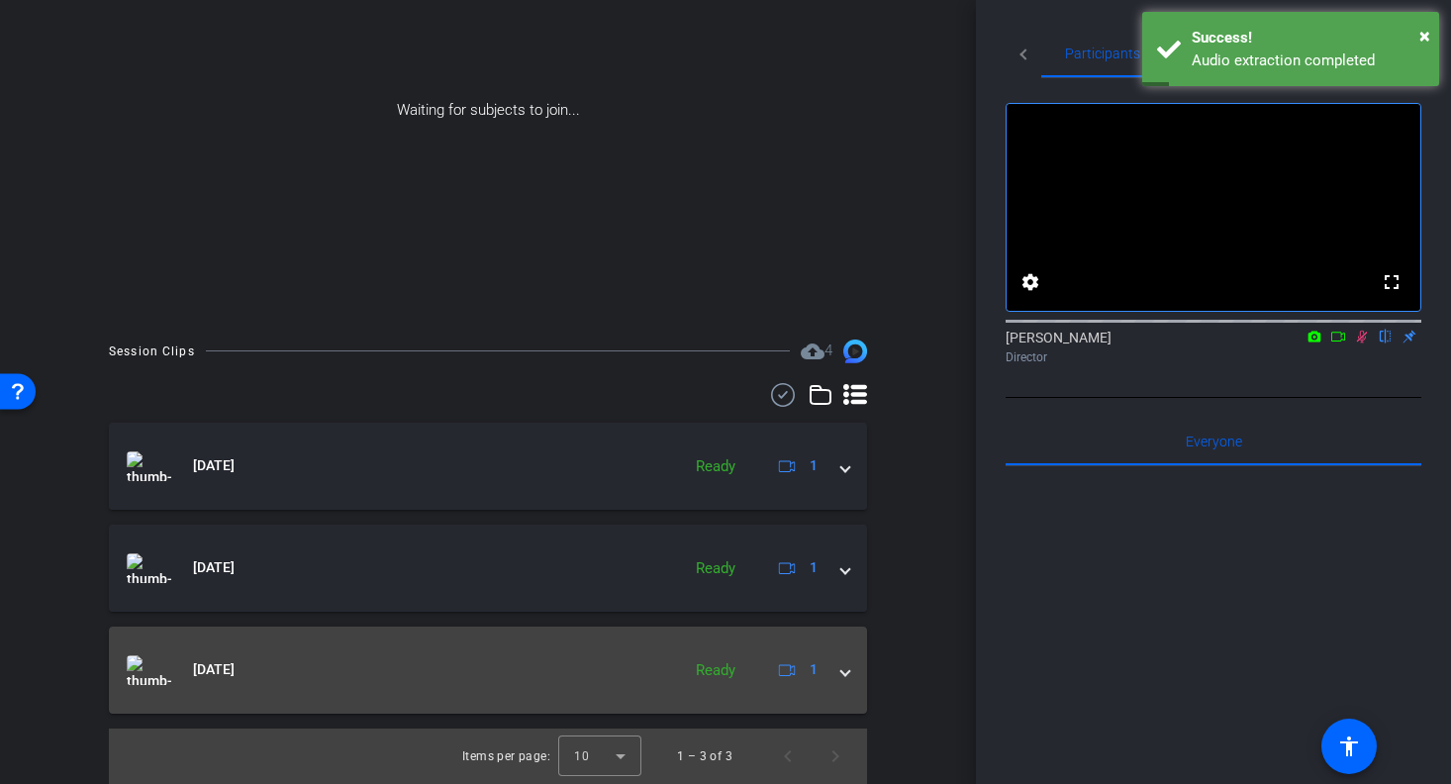
click at [829, 670] on div "[DATE] Ready 1" at bounding box center [484, 670] width 714 height 30
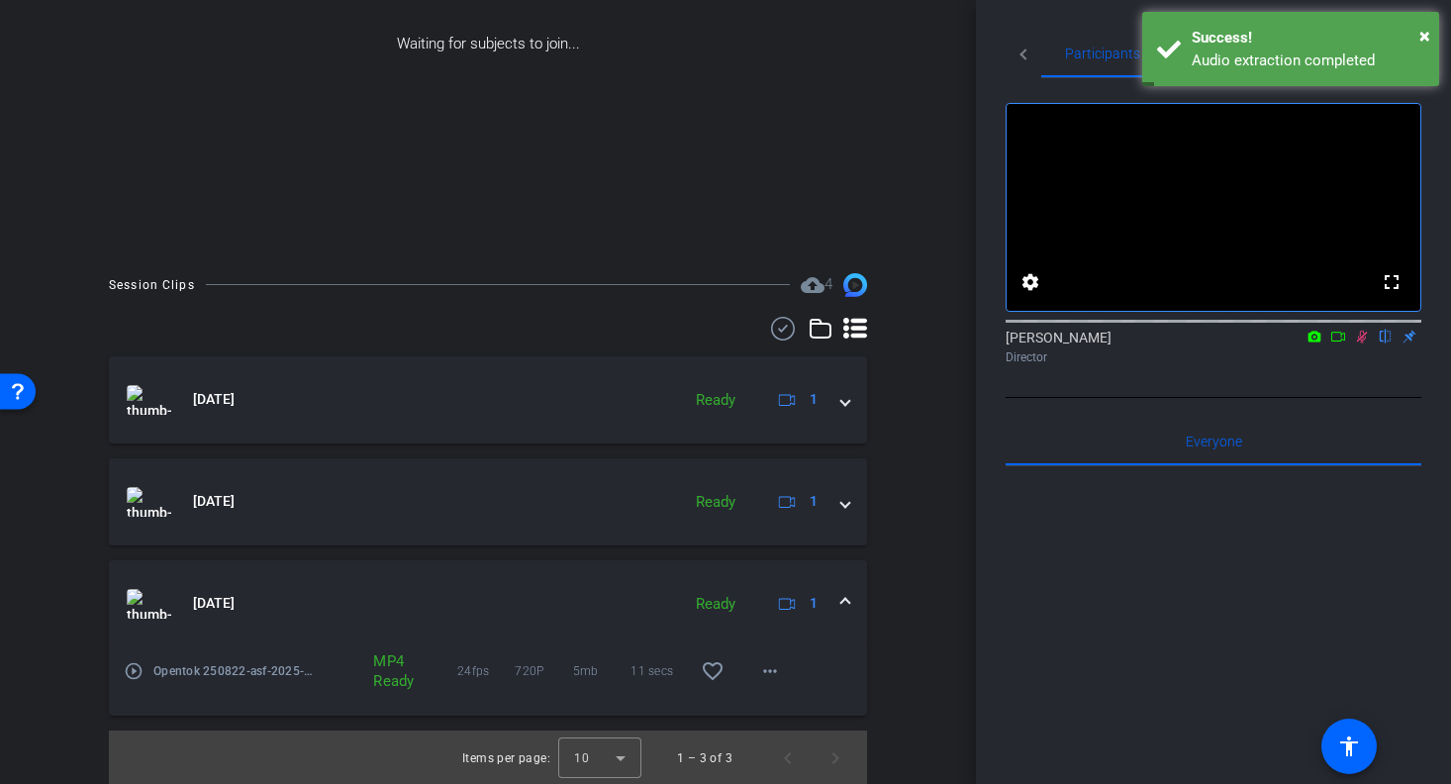
scroll to position [322, 0]
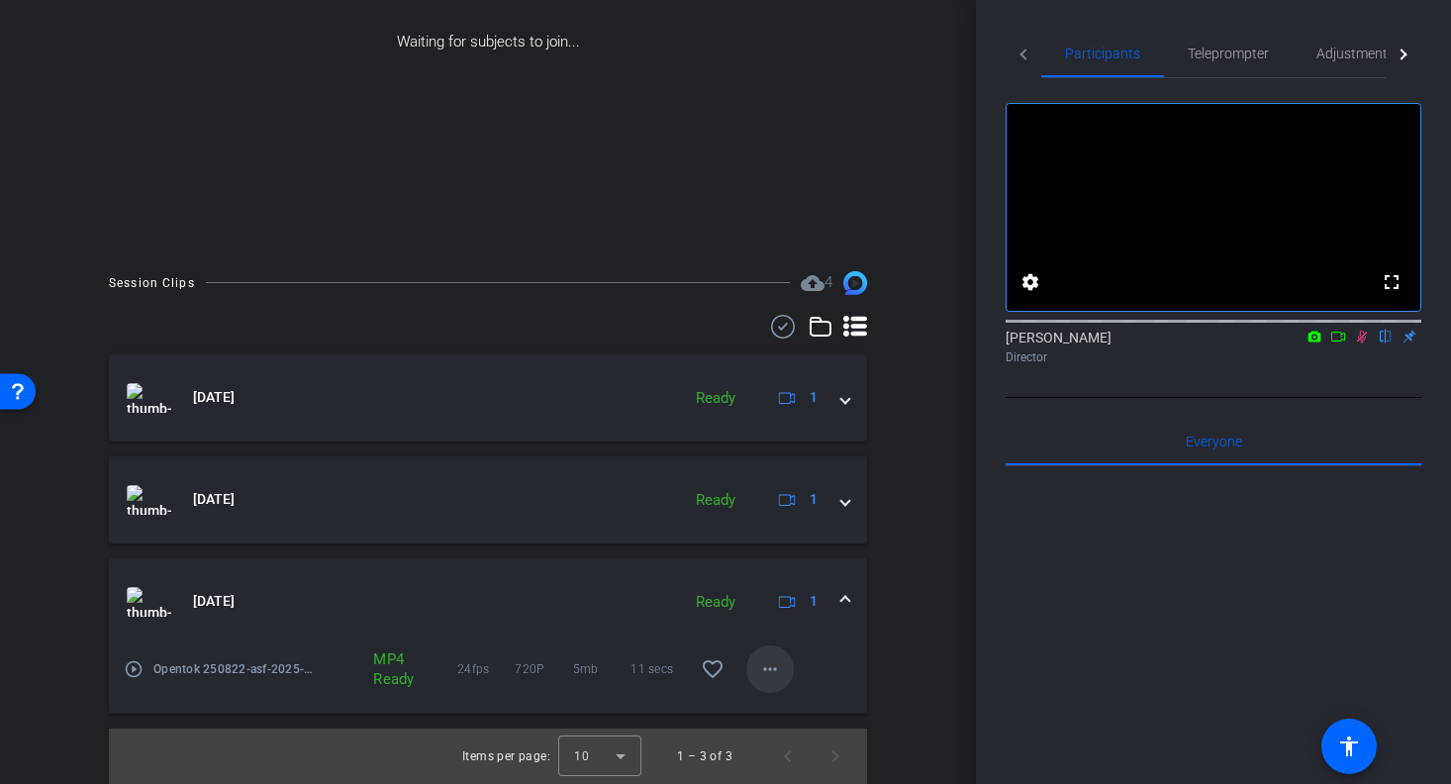
click at [773, 669] on mat-icon "more_horiz" at bounding box center [770, 669] width 24 height 24
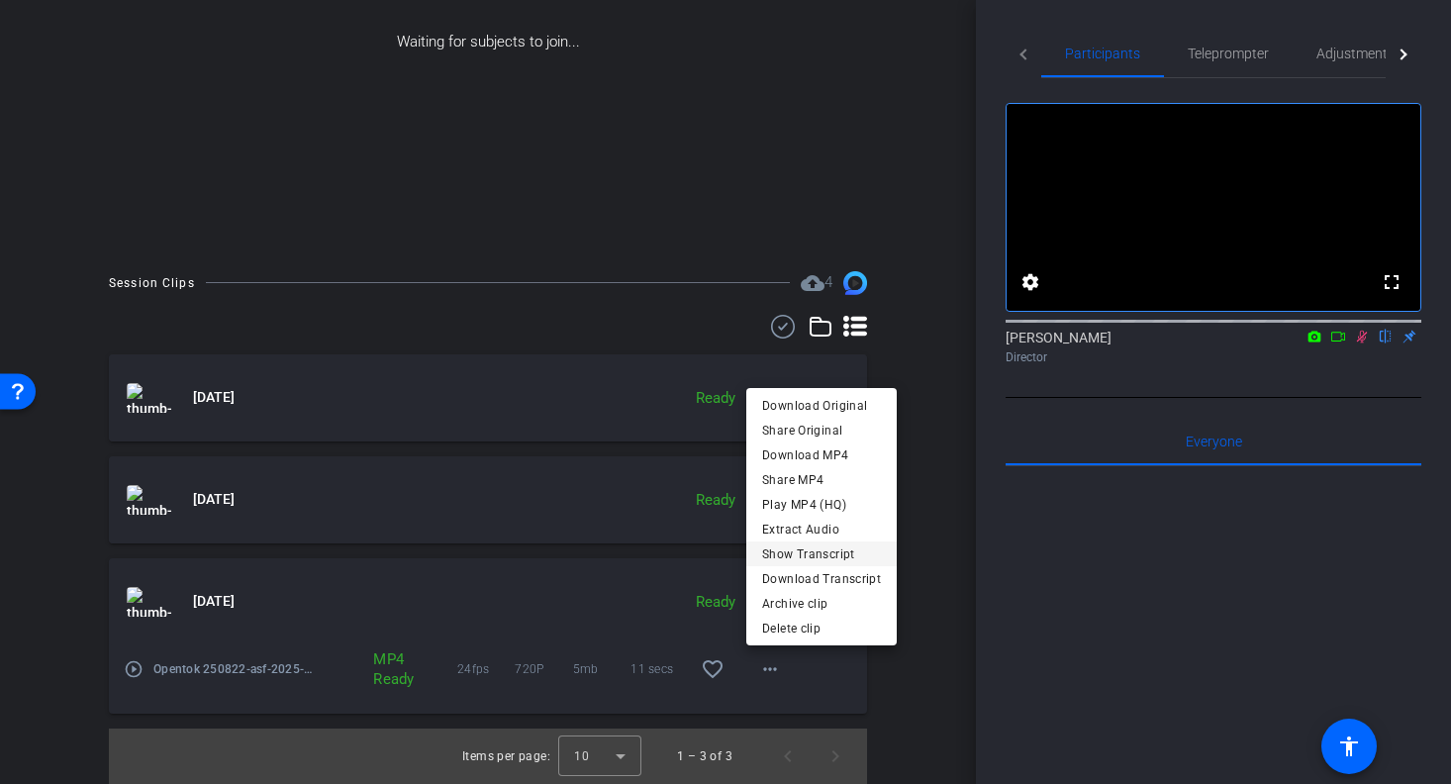
click at [847, 558] on span "Show Transcript" at bounding box center [821, 554] width 119 height 24
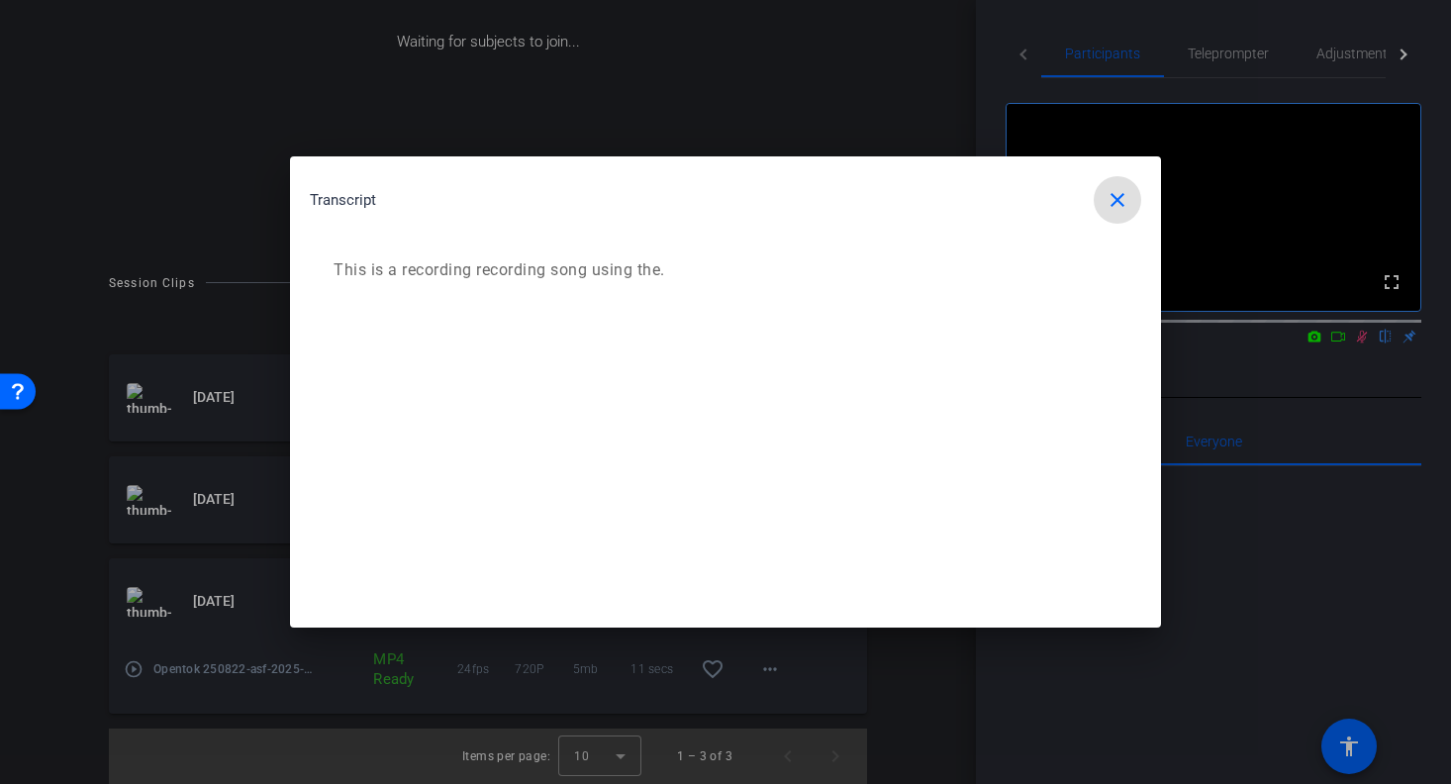
click at [1116, 203] on mat-icon "close" at bounding box center [1117, 200] width 24 height 24
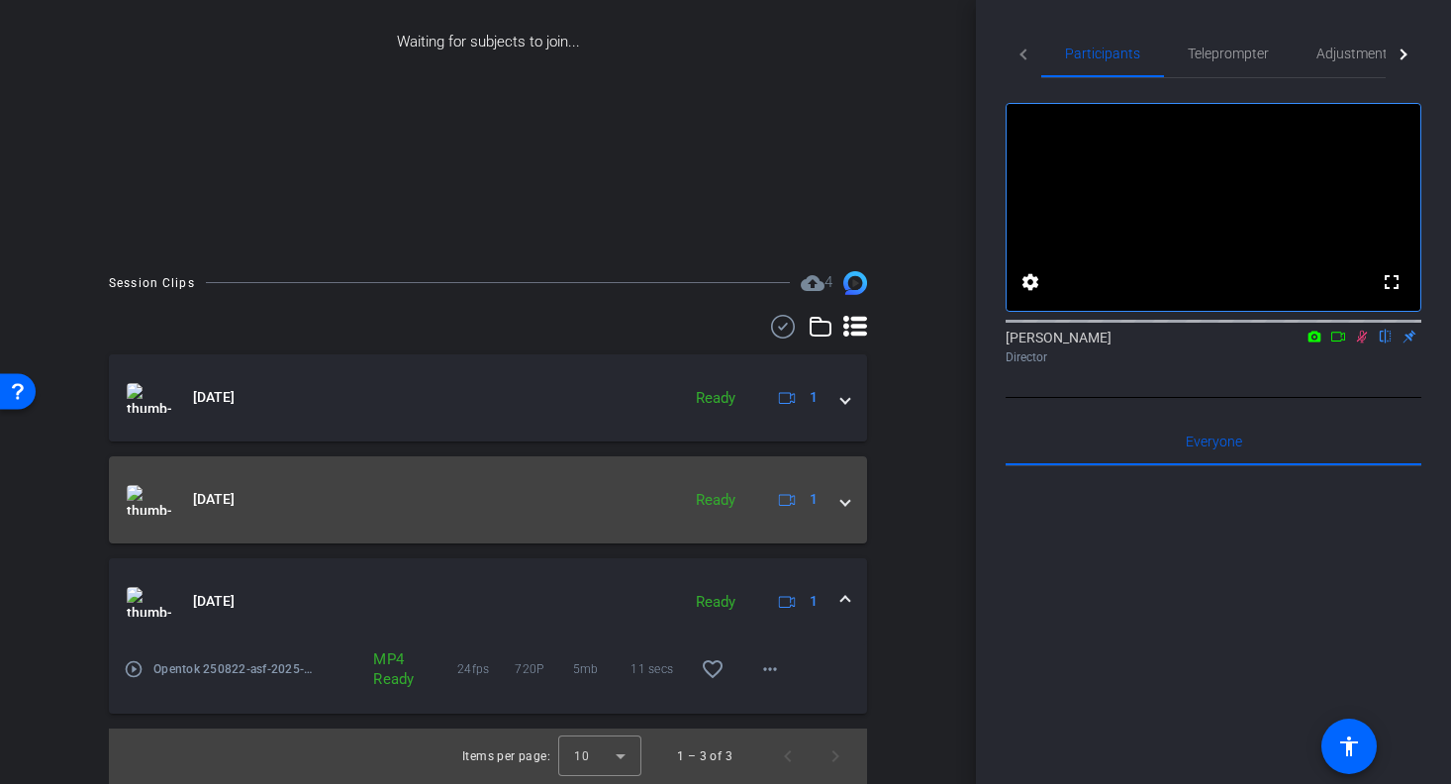
click at [300, 495] on mat-panel-title "[DATE]" at bounding box center [398, 500] width 543 height 30
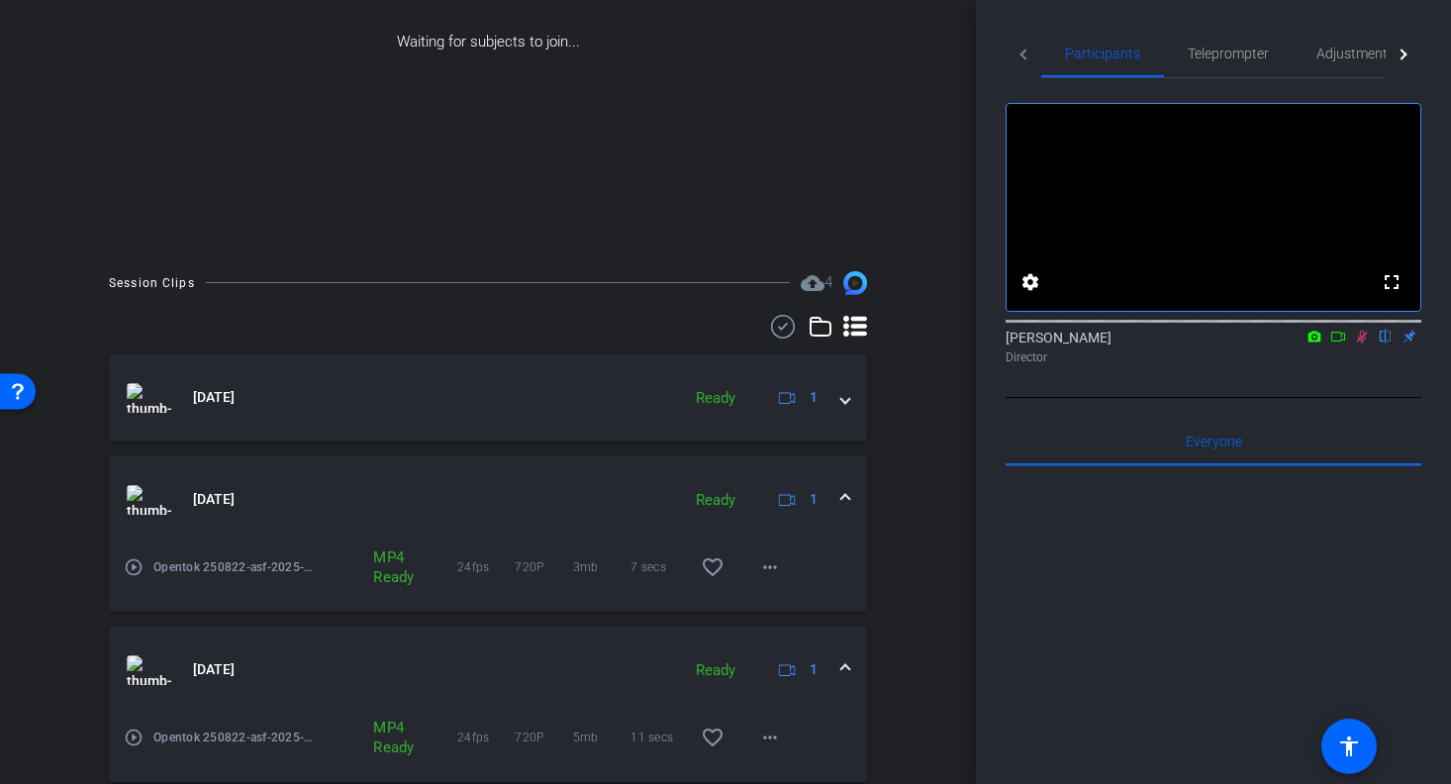
scroll to position [390, 0]
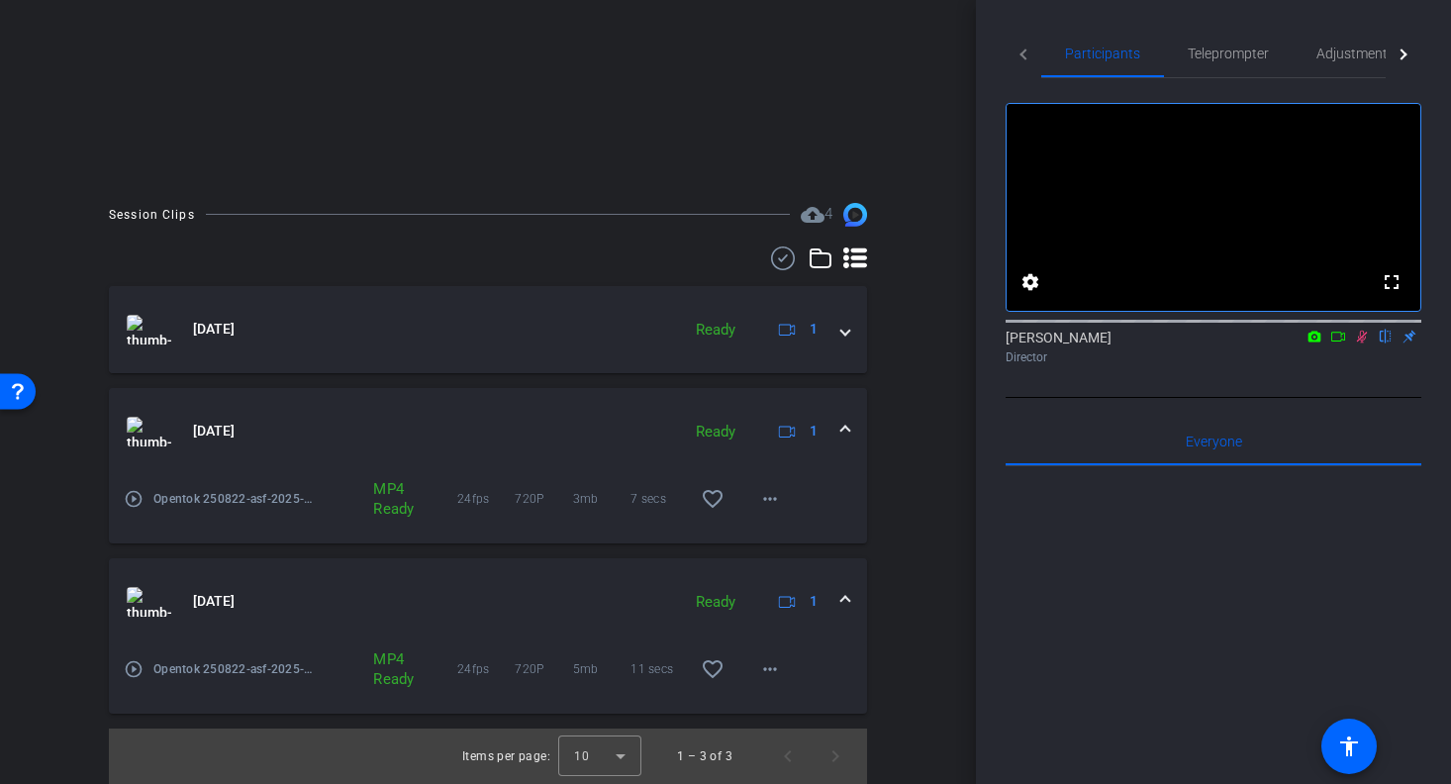
click at [125, 492] on mat-icon "play_circle_outline" at bounding box center [134, 499] width 20 height 20
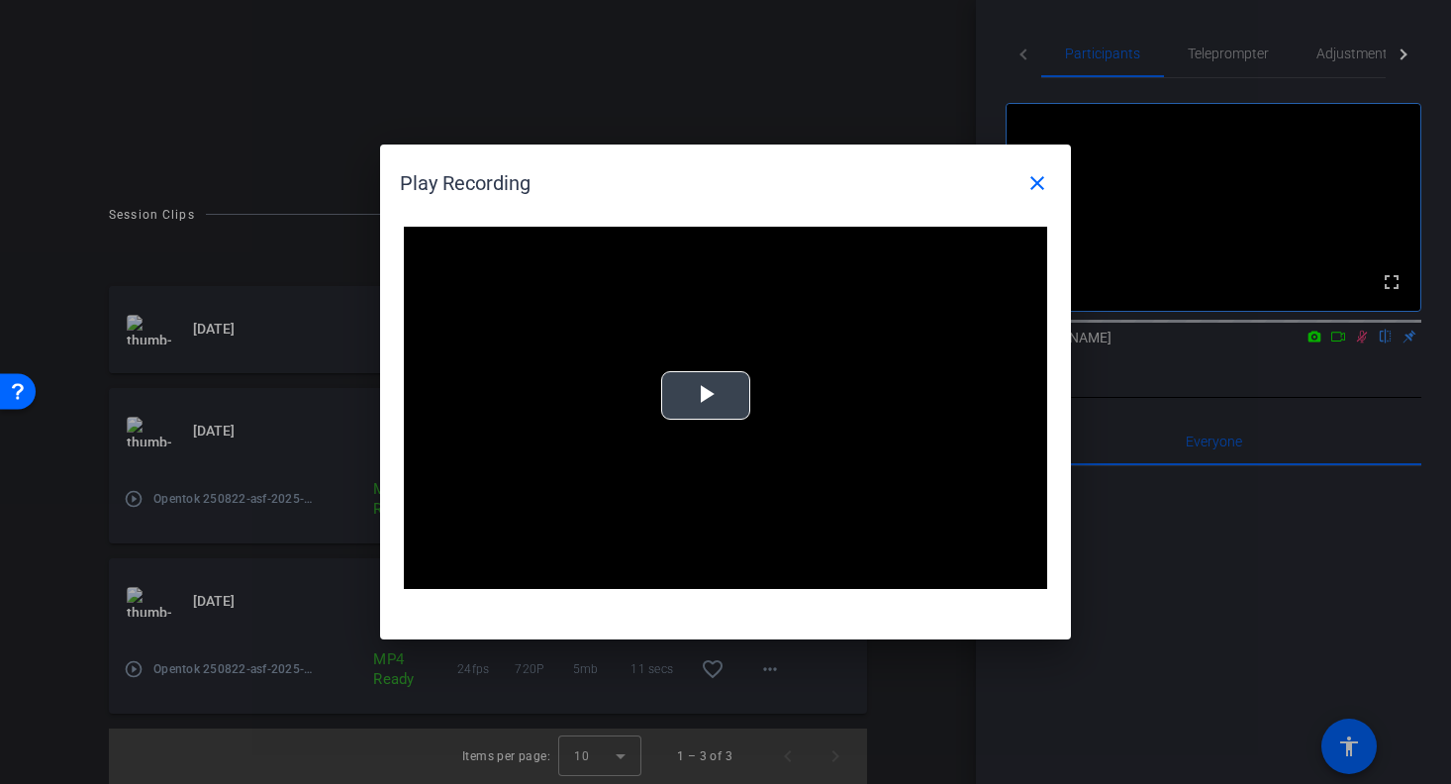
click at [754, 406] on video "Video Player" at bounding box center [725, 408] width 643 height 362
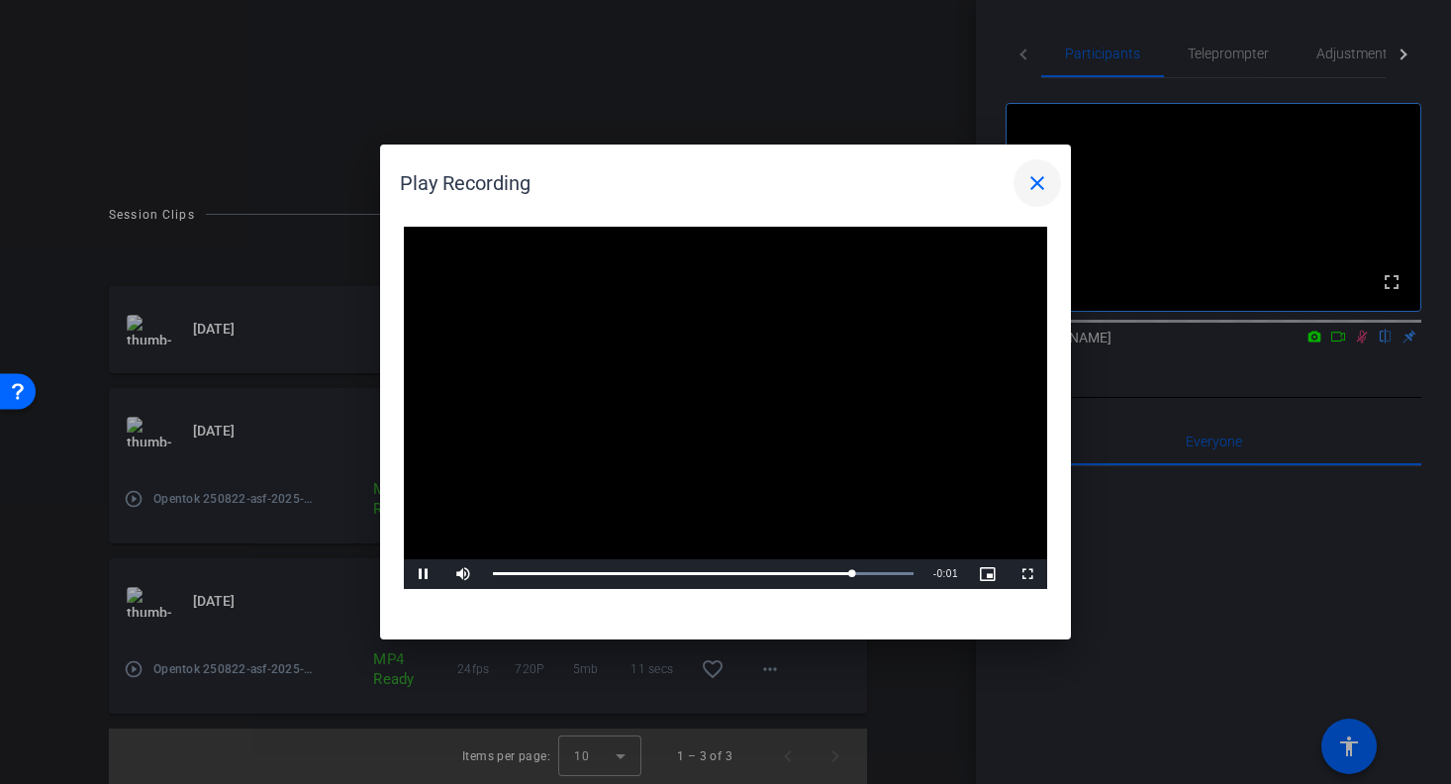
click at [1022, 186] on span at bounding box center [1036, 182] width 47 height 47
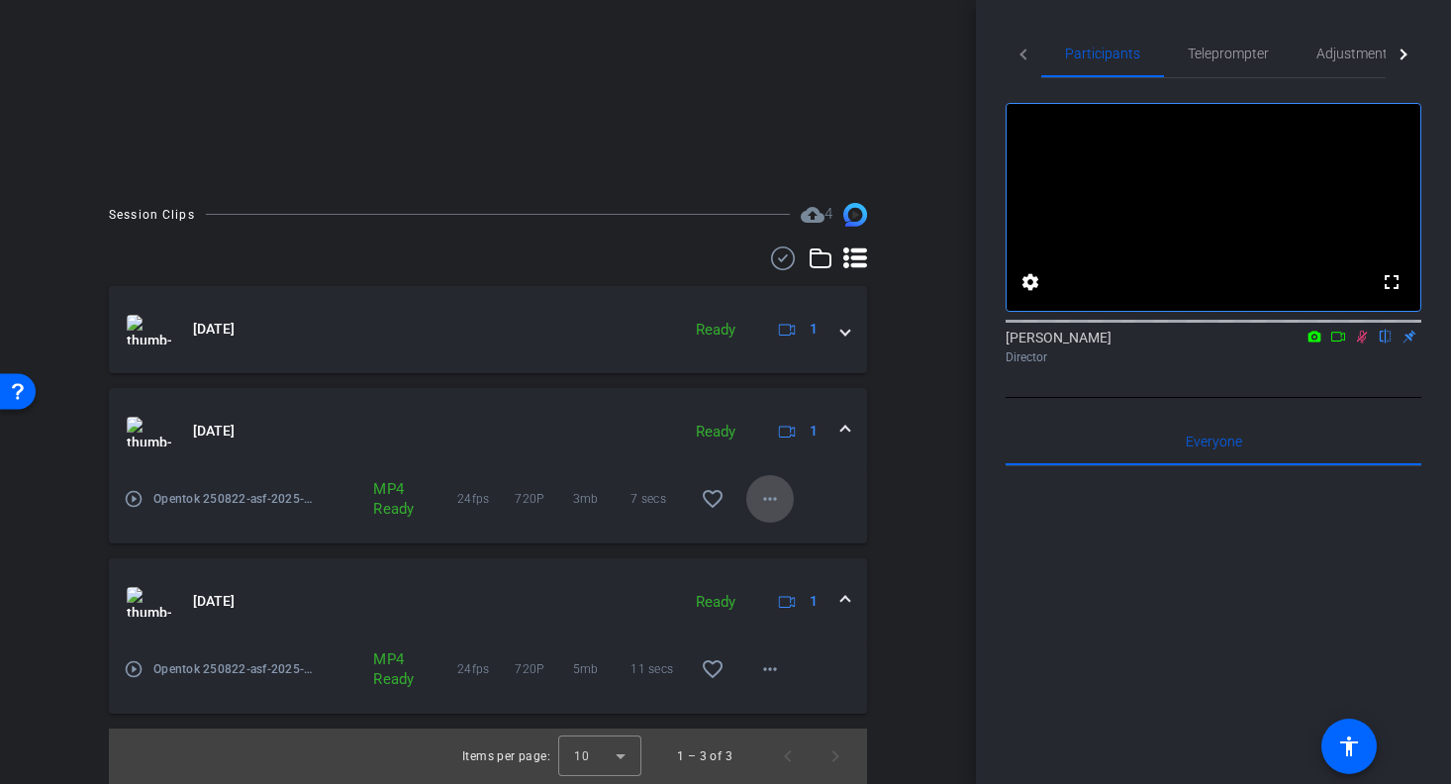
click at [781, 499] on mat-icon "more_horiz" at bounding box center [770, 499] width 24 height 24
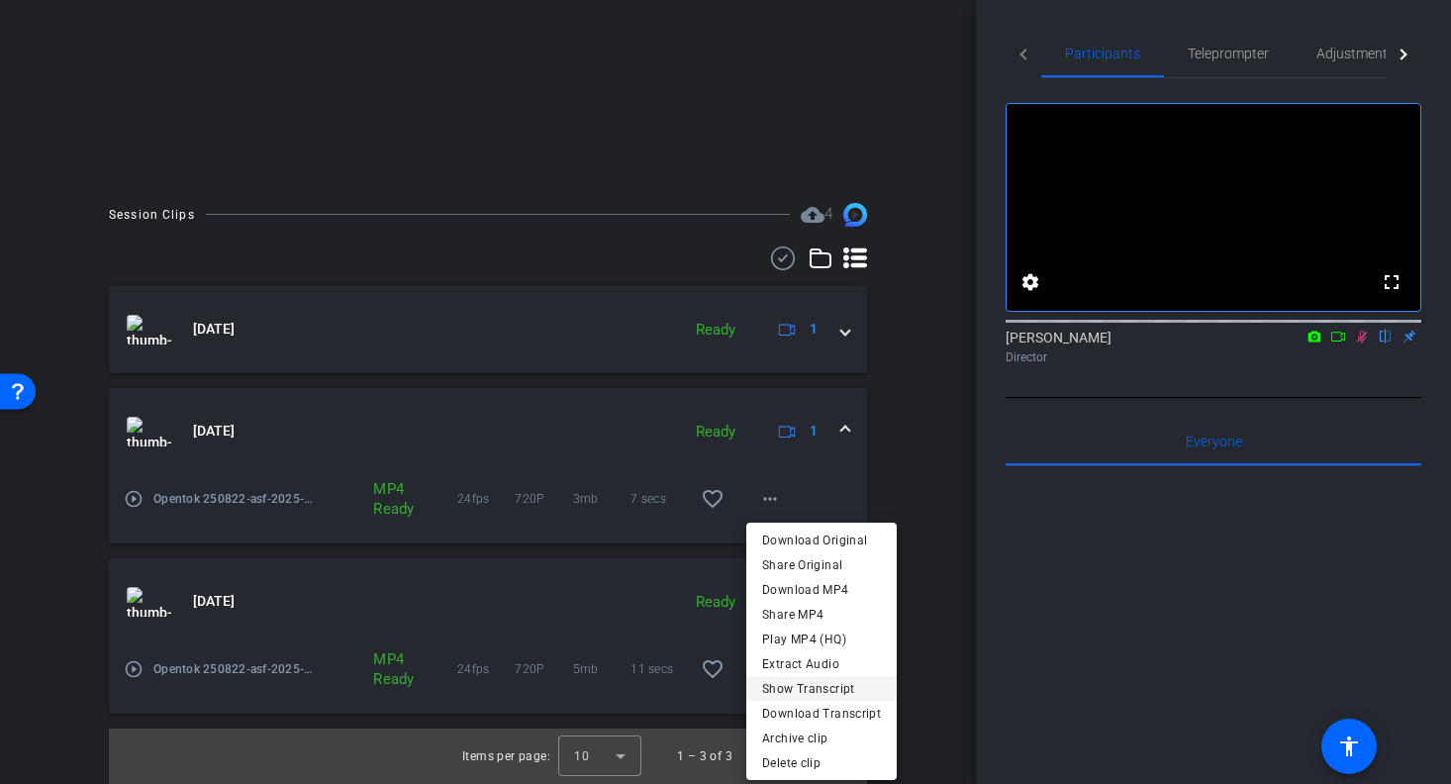
click at [852, 687] on span "Show Transcript" at bounding box center [821, 689] width 119 height 24
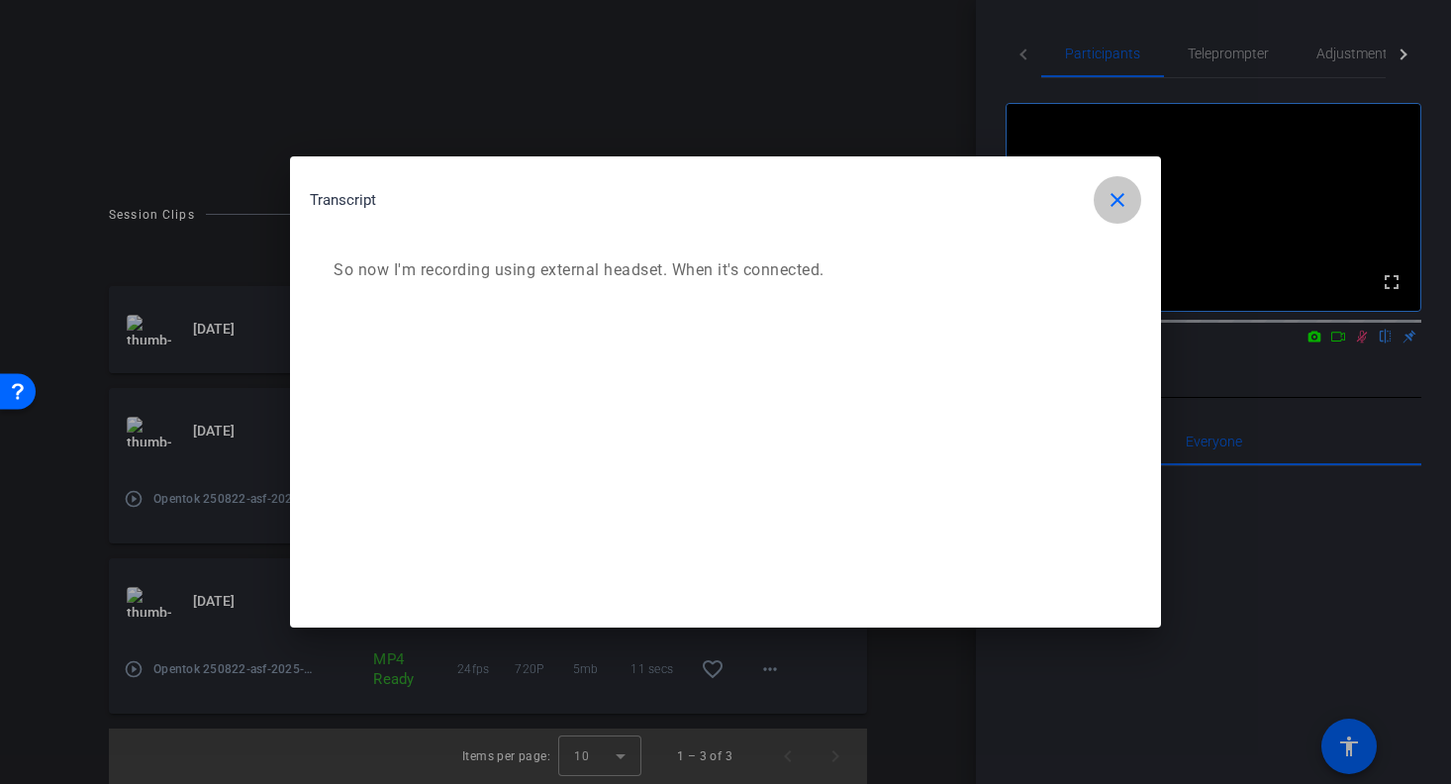
click at [1105, 208] on mat-icon "close" at bounding box center [1117, 200] width 24 height 24
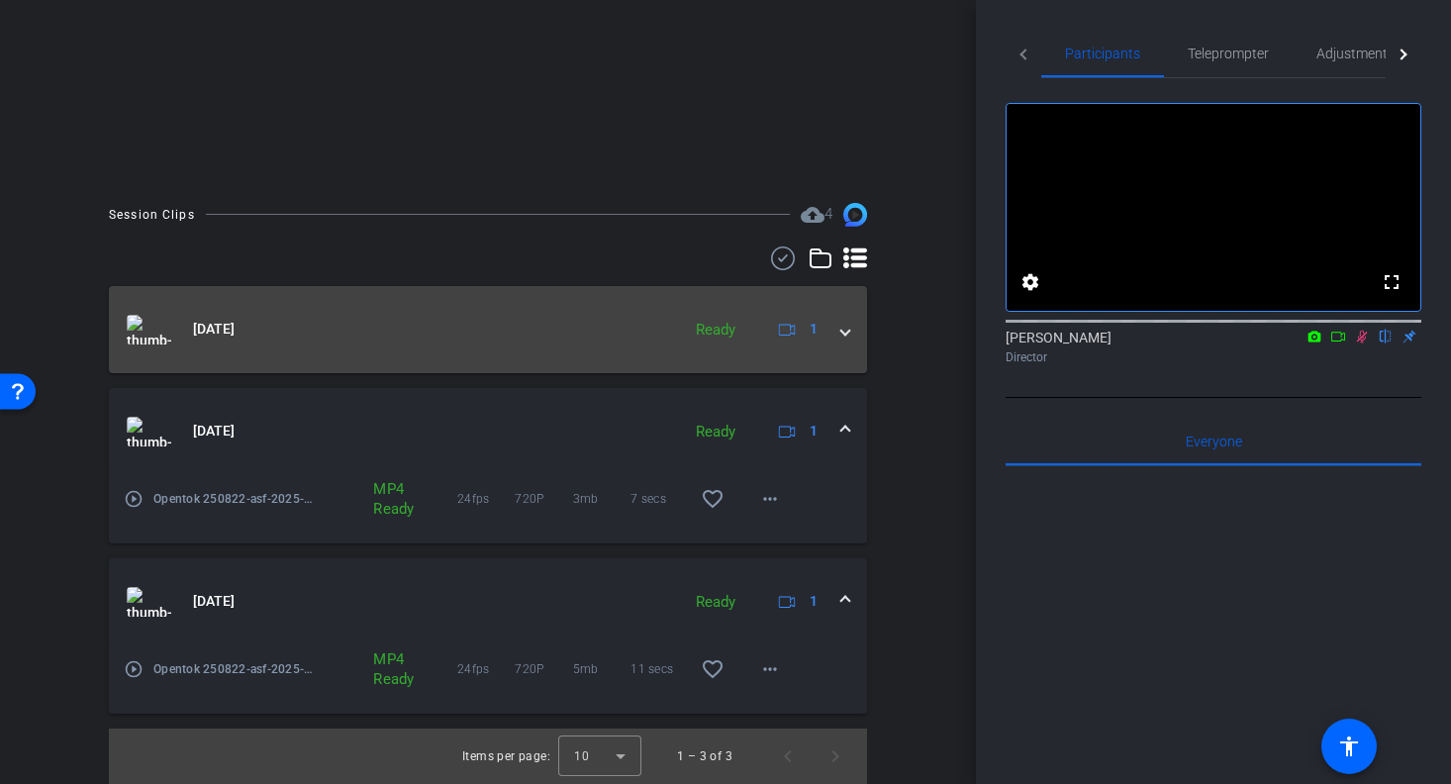
click at [380, 336] on mat-panel-title "[DATE]" at bounding box center [398, 330] width 543 height 30
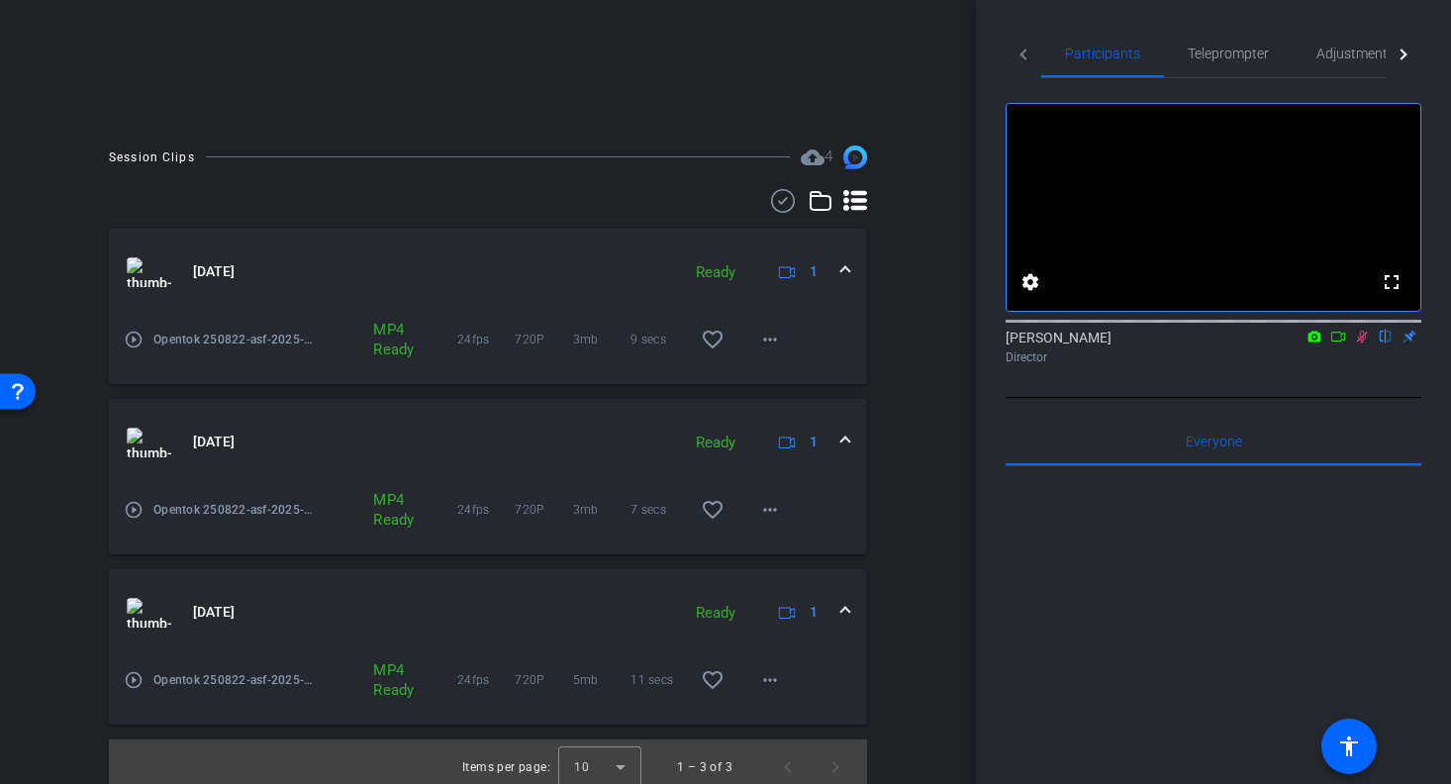
scroll to position [458, 0]
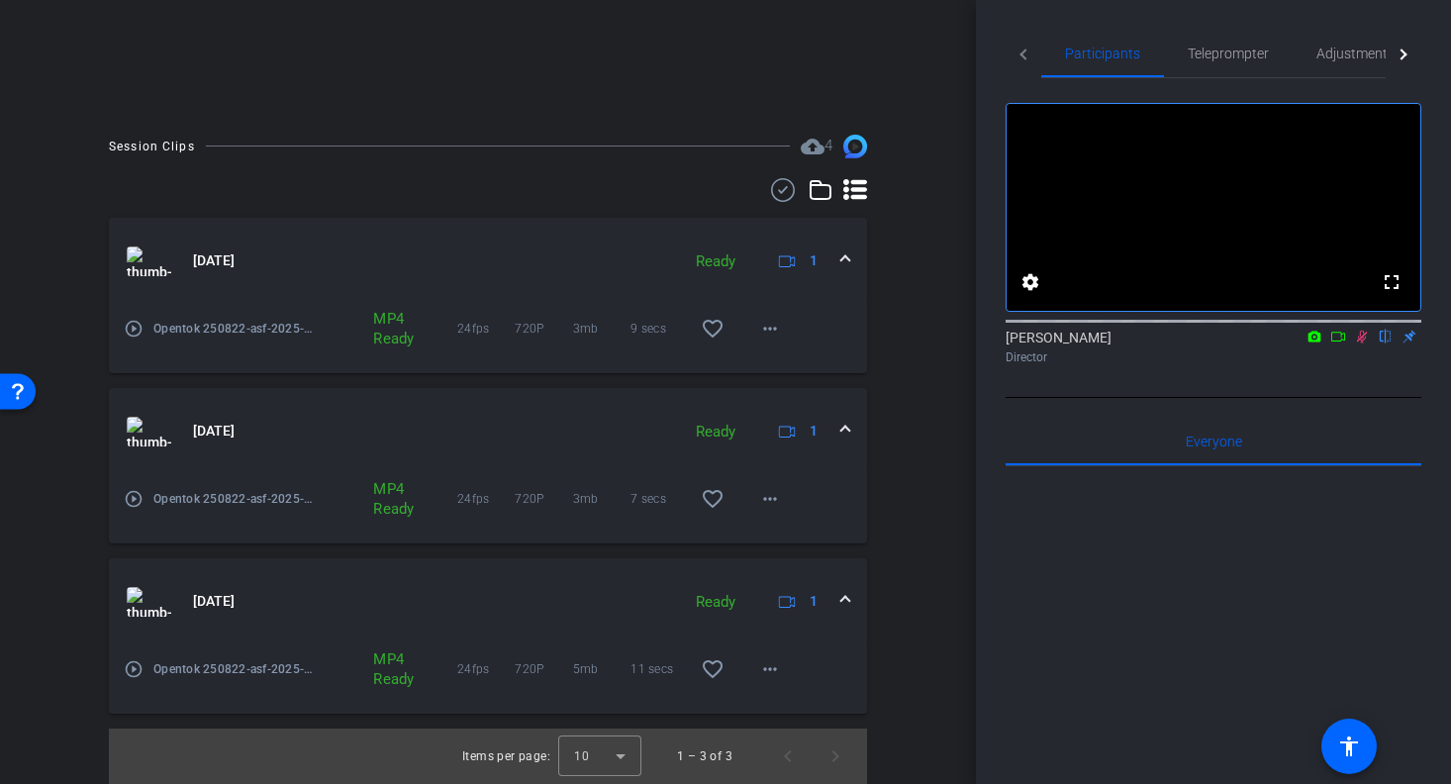
click at [136, 333] on mat-icon "play_circle_outline" at bounding box center [134, 329] width 20 height 20
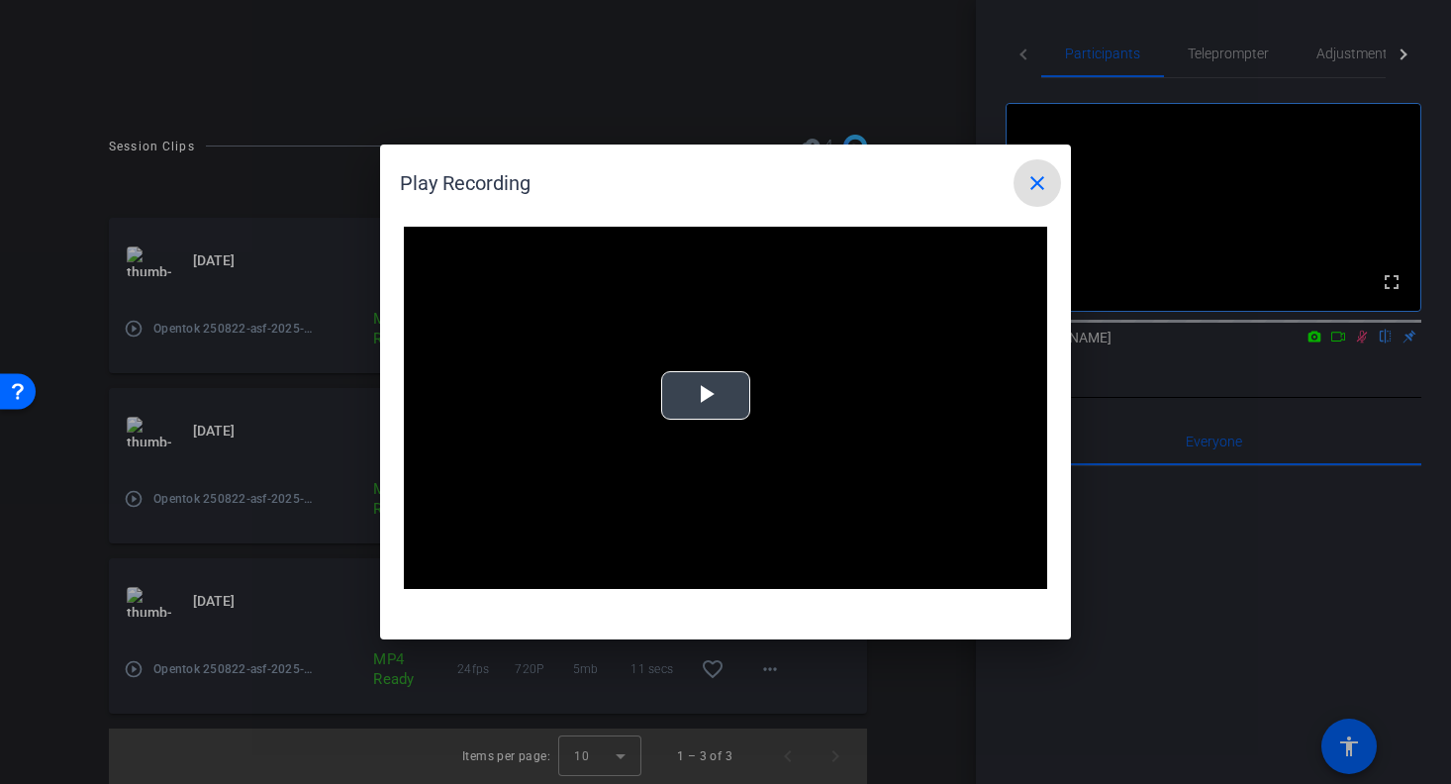
click at [706, 396] on span "Video Player" at bounding box center [706, 396] width 0 height 0
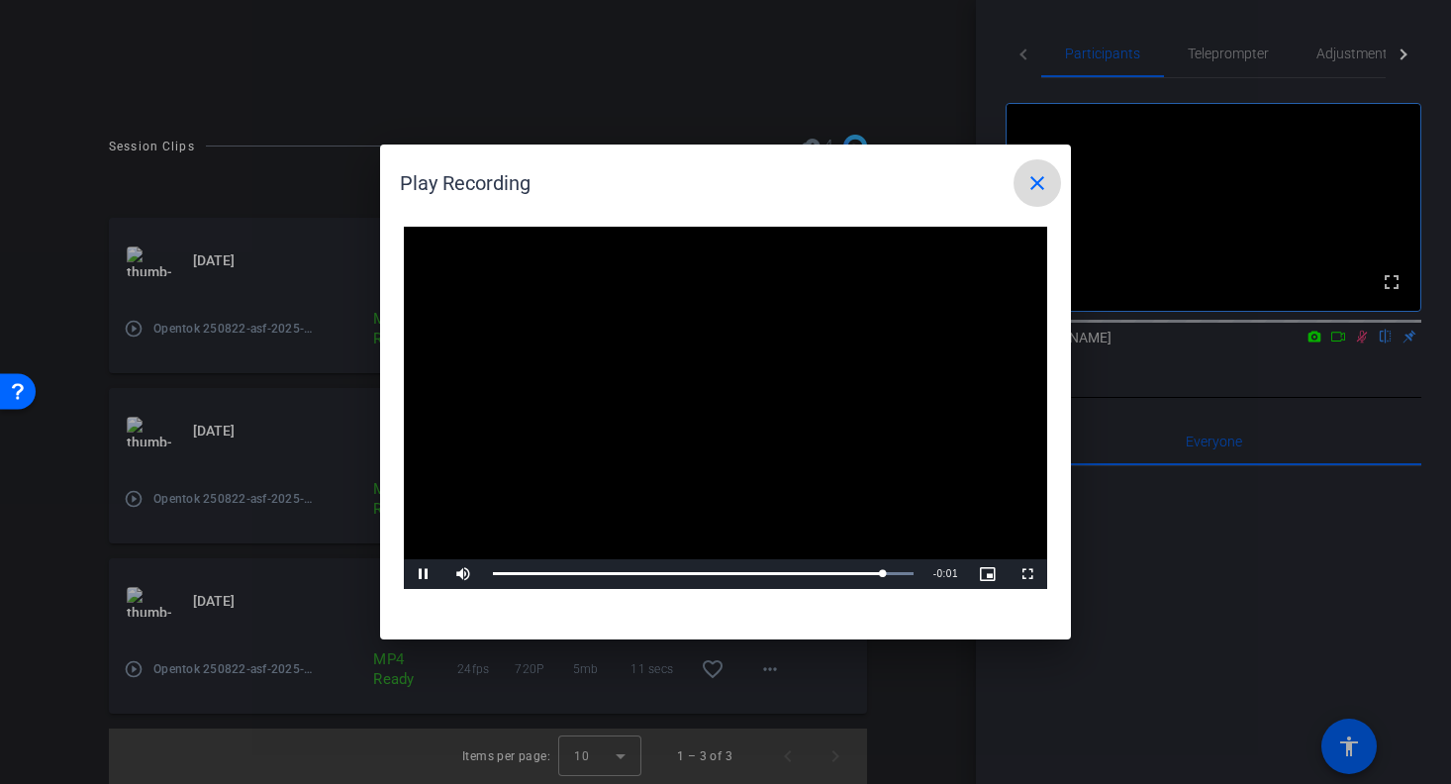
click at [1024, 191] on span at bounding box center [1036, 182] width 47 height 47
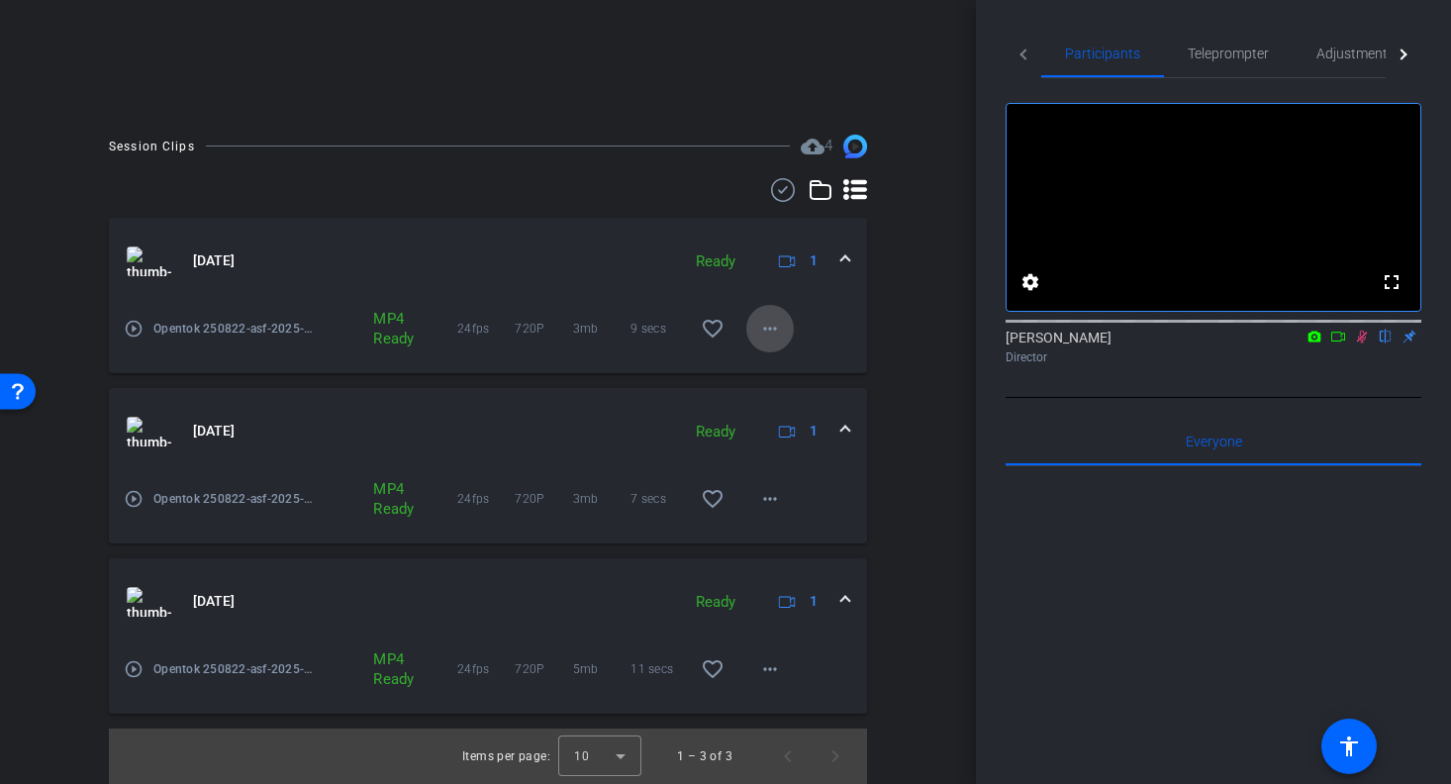
click at [769, 323] on mat-icon "more_horiz" at bounding box center [770, 329] width 24 height 24
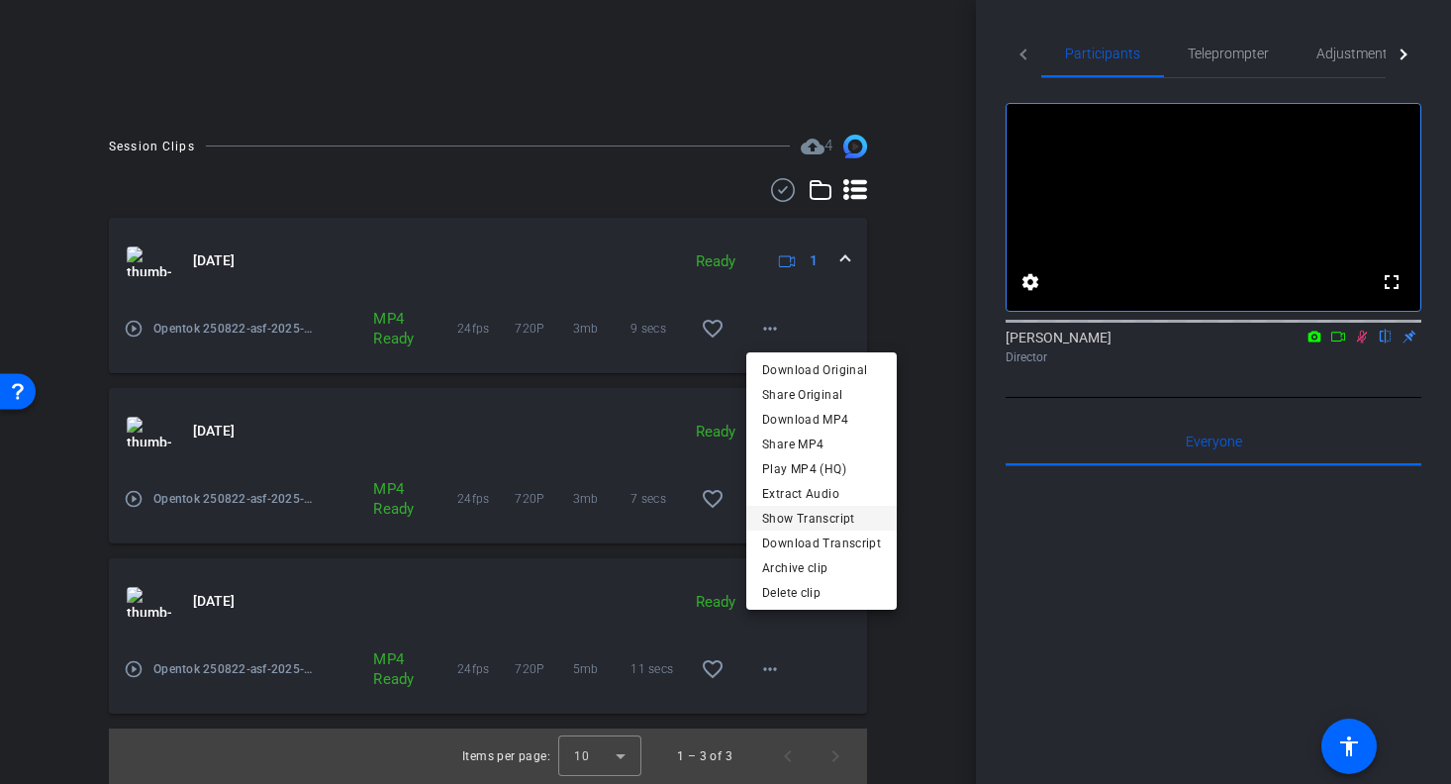
click at [828, 520] on span "Show Transcript" at bounding box center [821, 519] width 119 height 24
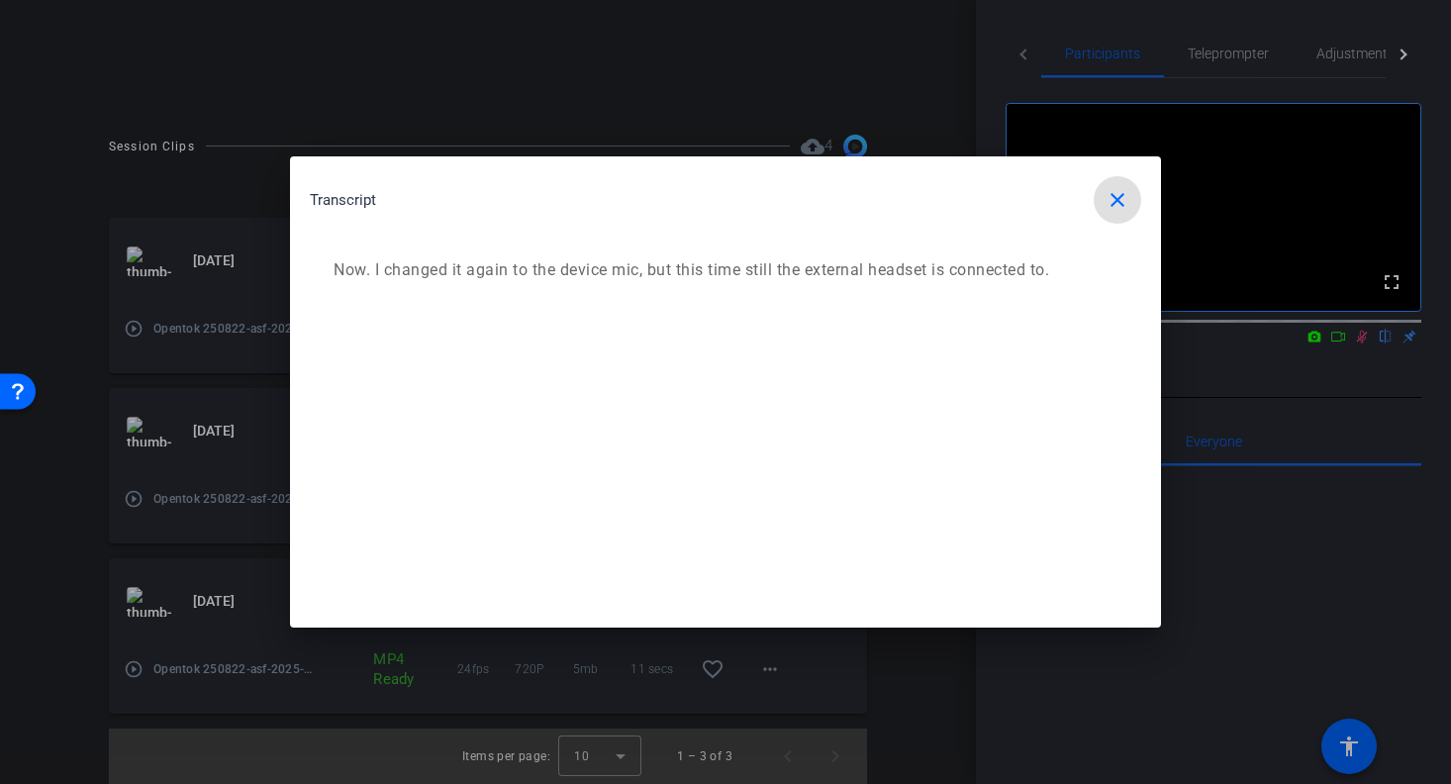
click at [1124, 204] on mat-icon "close" at bounding box center [1117, 200] width 24 height 24
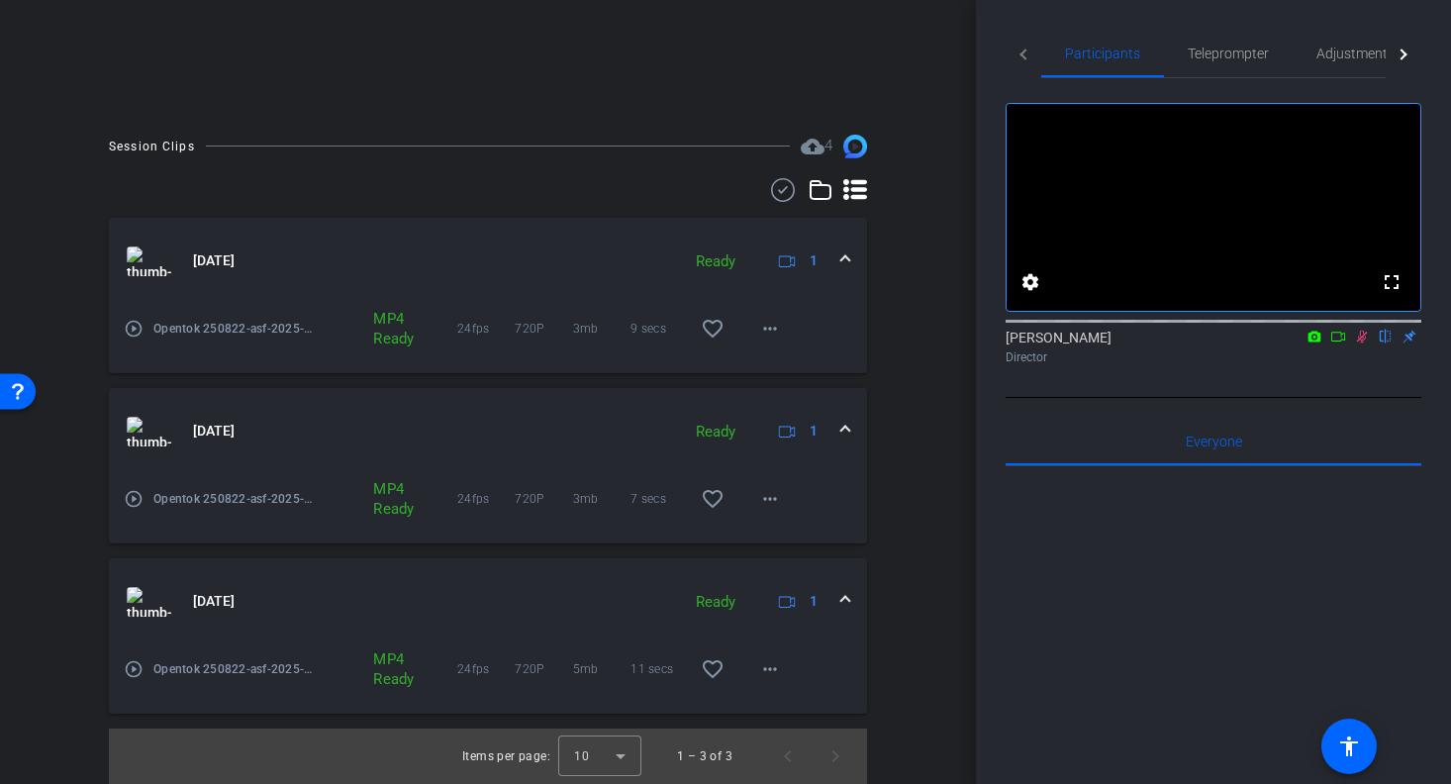
click at [139, 333] on mat-icon "play_circle_outline" at bounding box center [134, 329] width 20 height 20
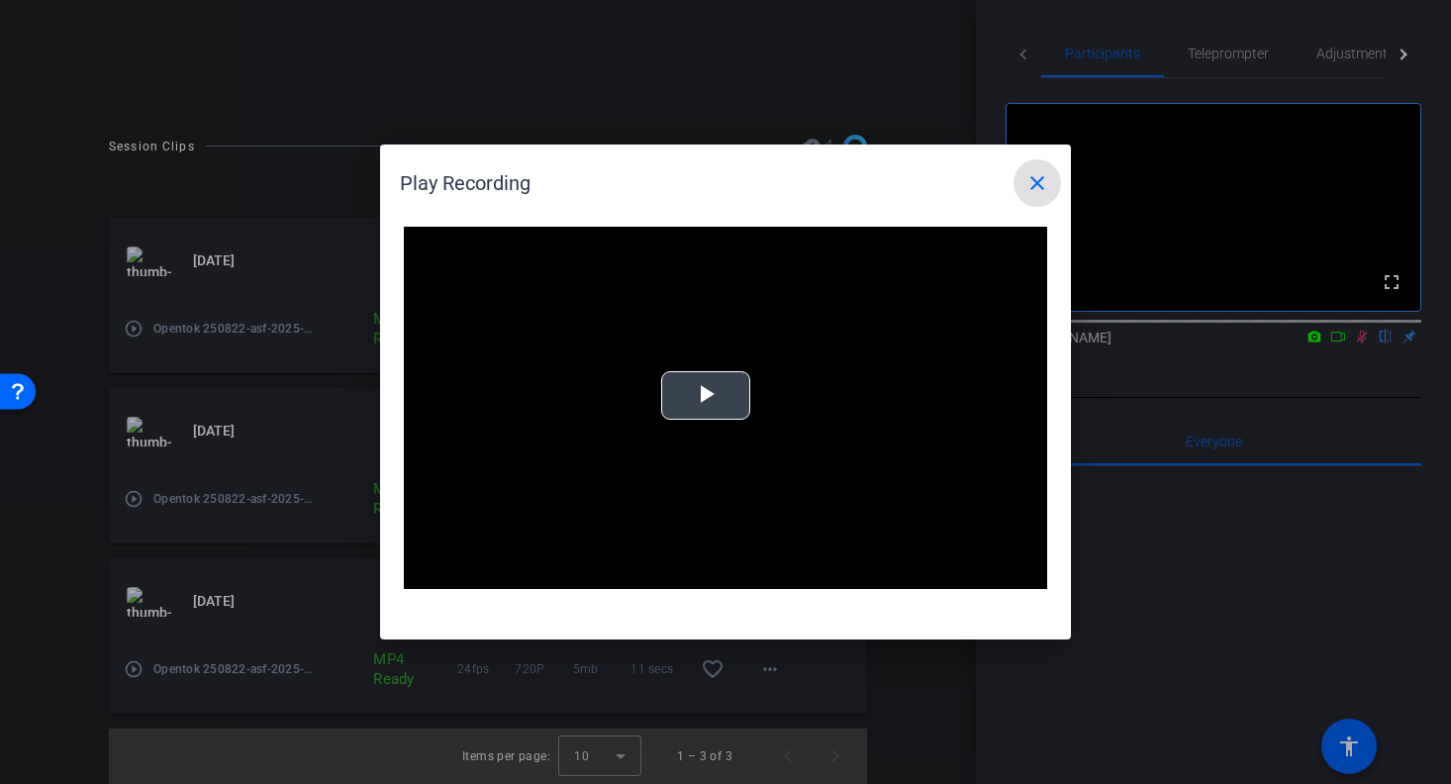
click at [706, 396] on span "Video Player" at bounding box center [706, 396] width 0 height 0
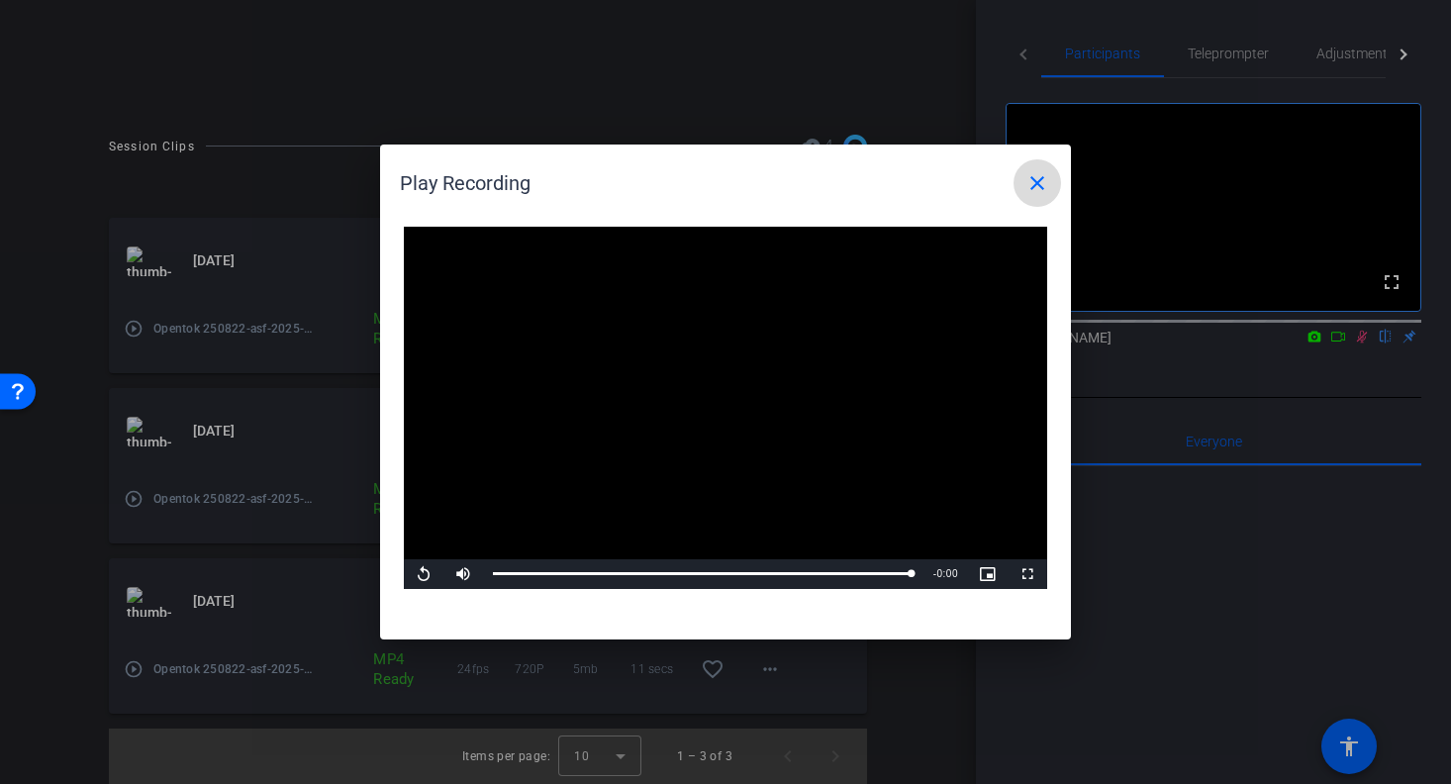
click at [1037, 177] on mat-icon "close" at bounding box center [1037, 183] width 24 height 24
